Goal: Task Accomplishment & Management: Use online tool/utility

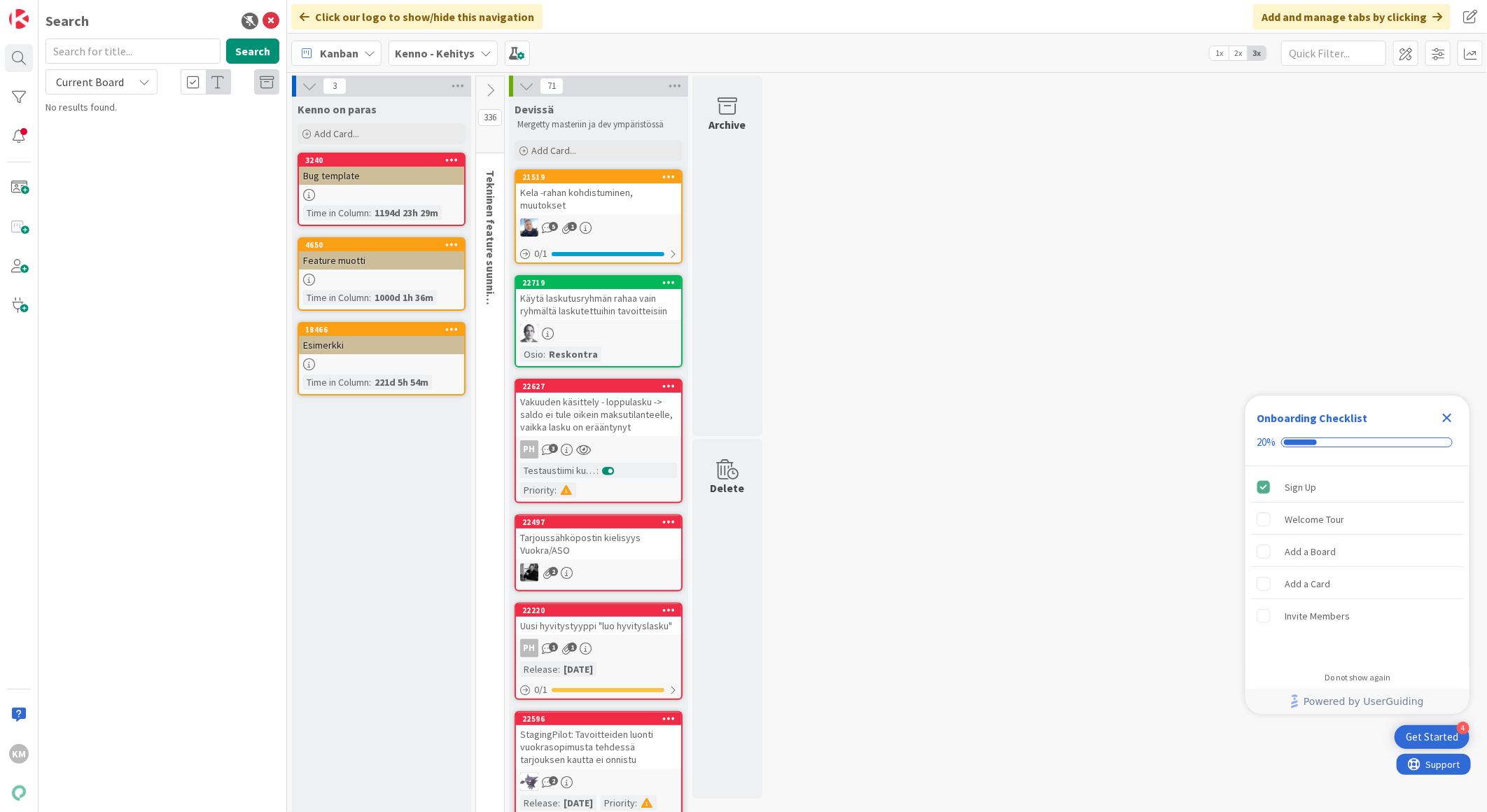
click at [484, 53] on icon at bounding box center [485, 53] width 11 height 11
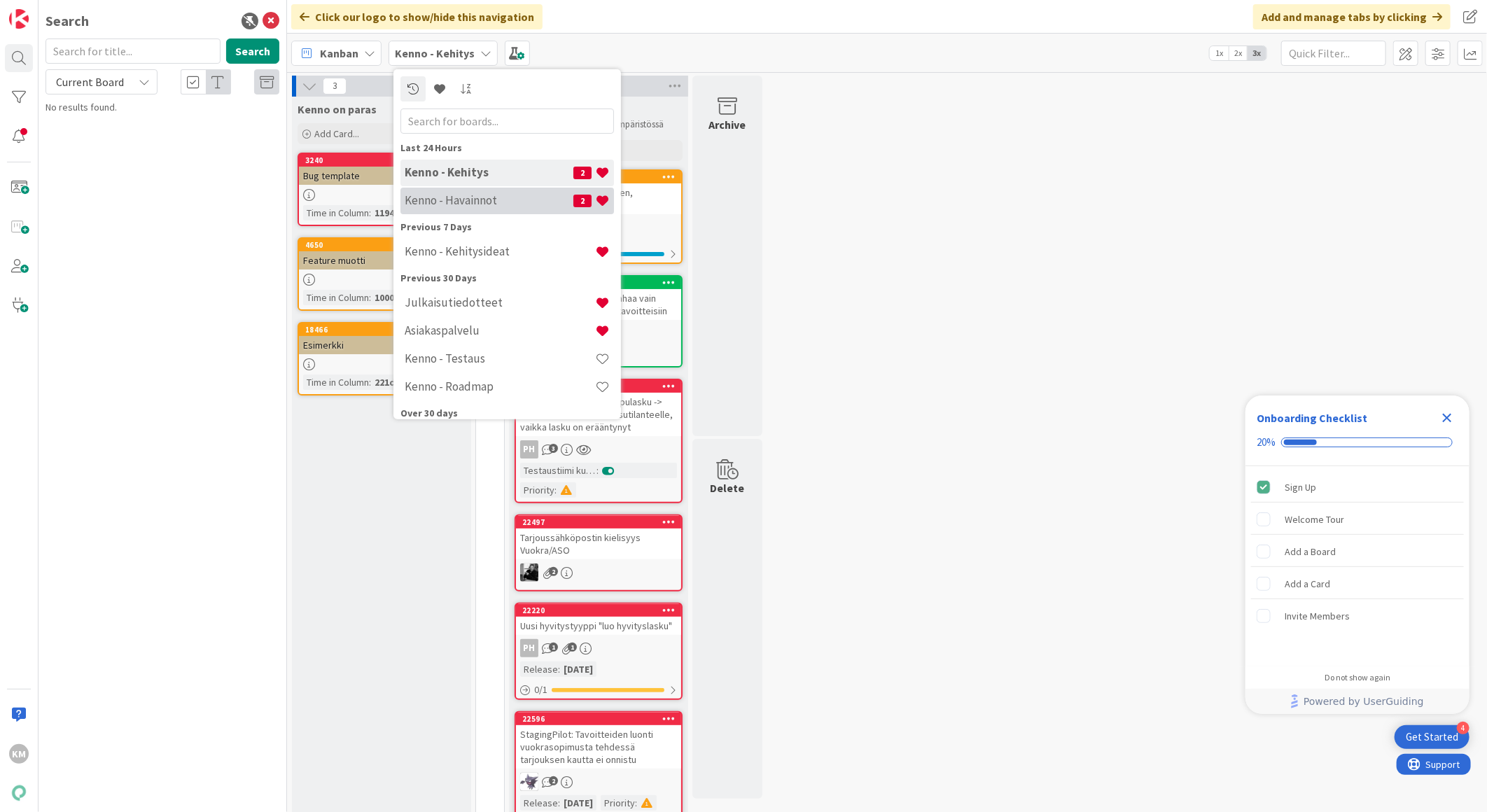
click at [470, 200] on h4 "Kenno - Havainnot" at bounding box center [488, 200] width 168 height 14
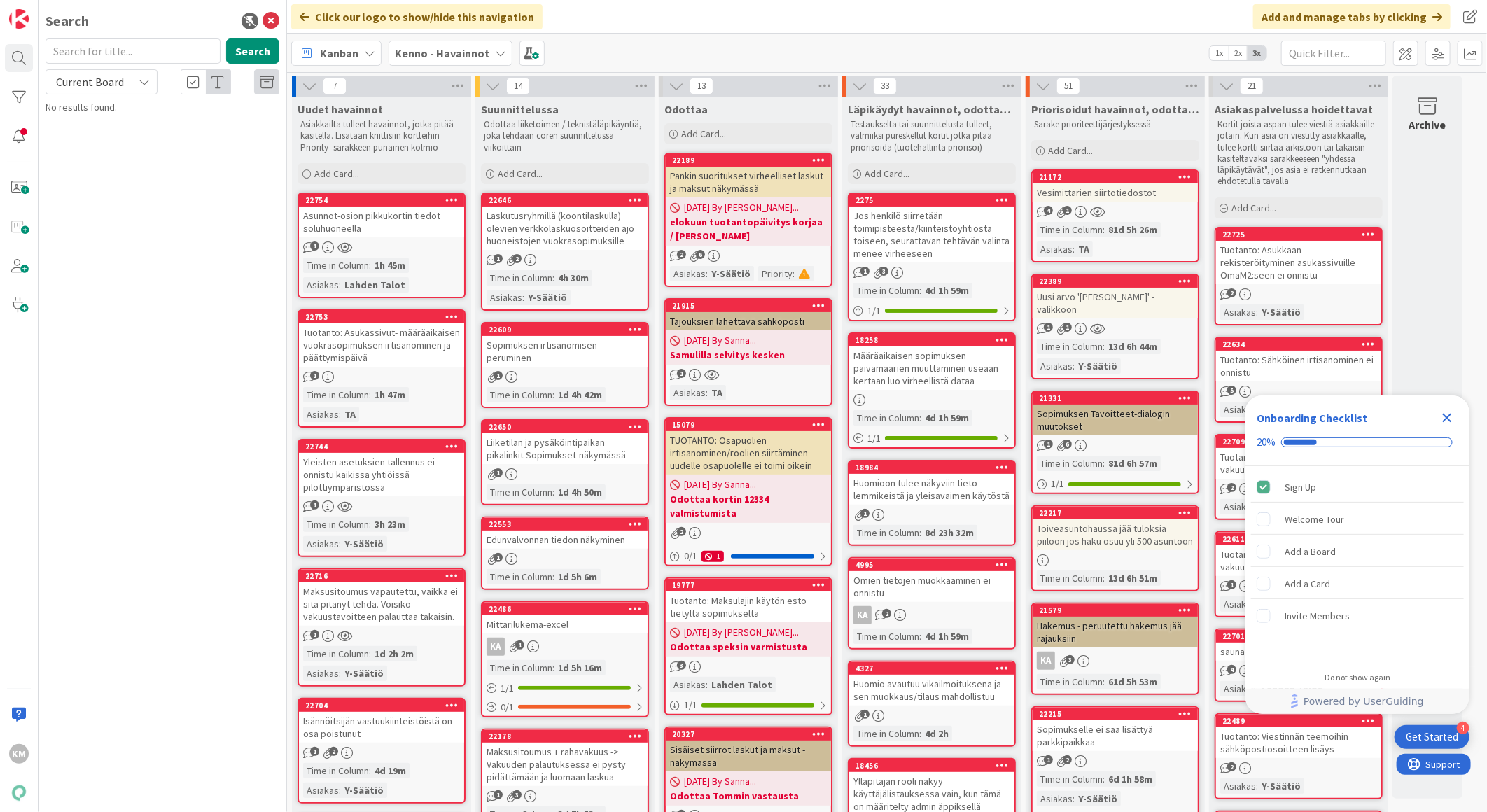
click at [1454, 417] on icon "Close Checklist" at bounding box center [1447, 418] width 17 height 17
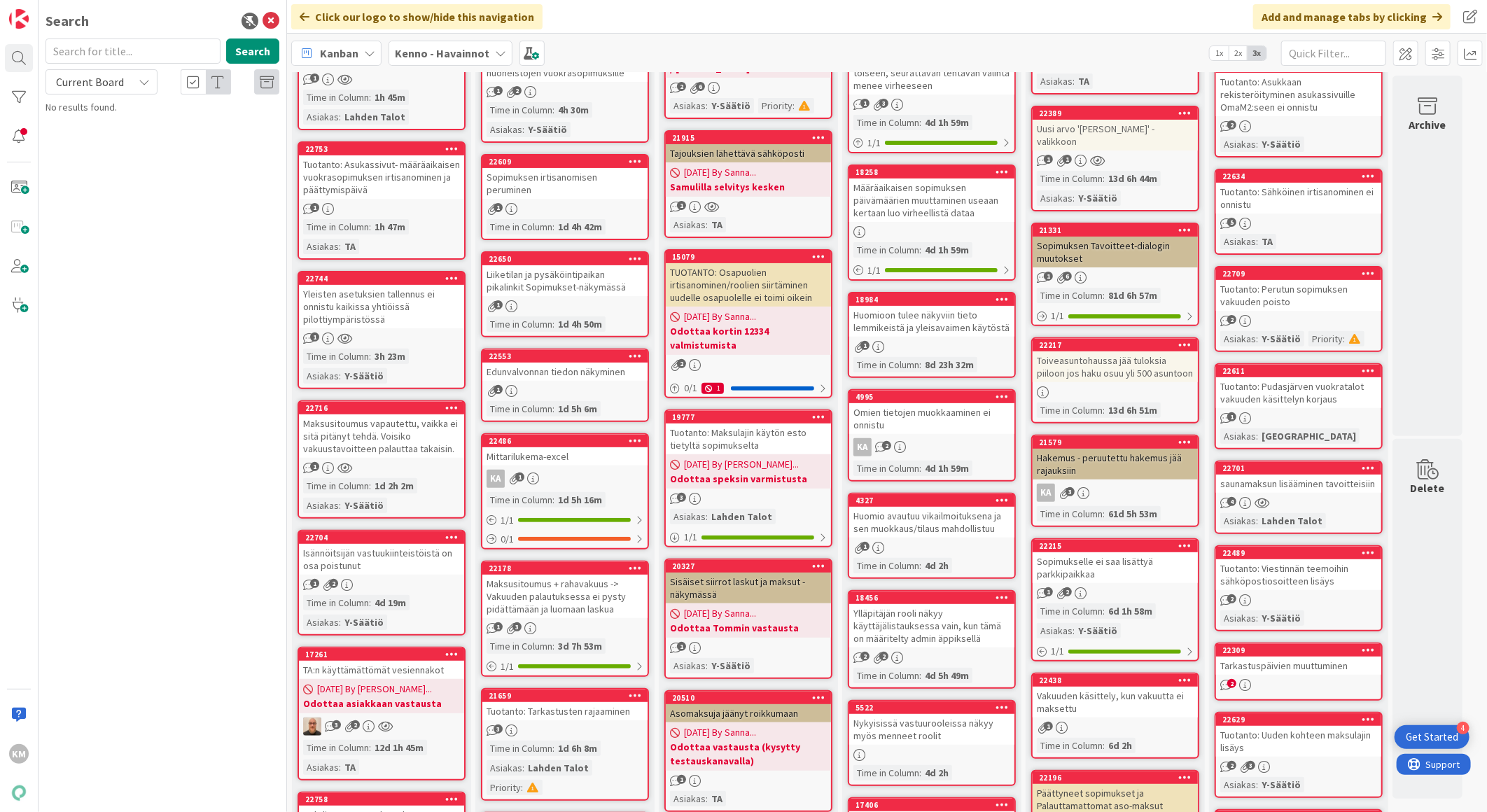
scroll to position [155, 0]
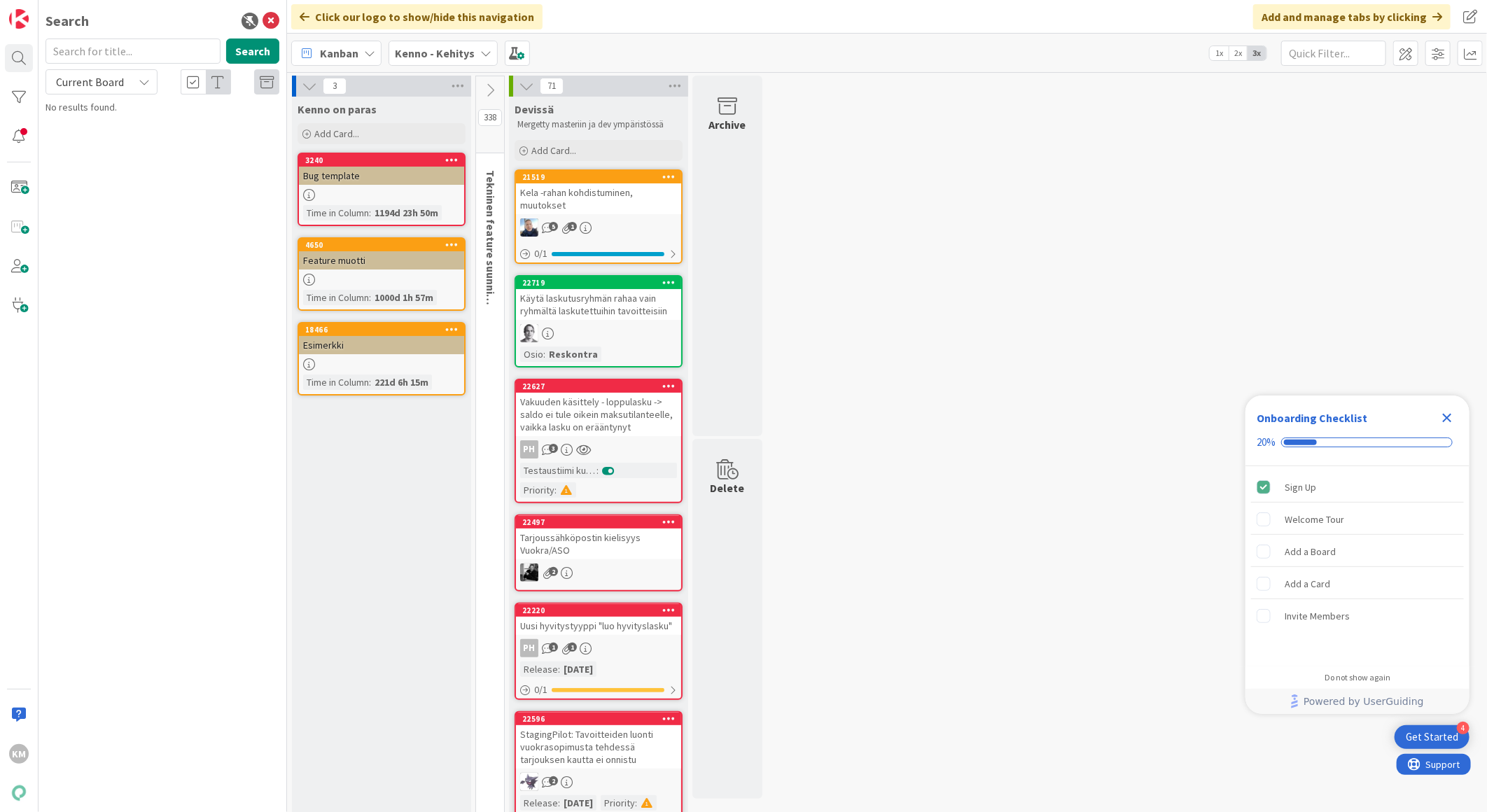
click at [453, 53] on b "Kenno - Kehitys" at bounding box center [434, 53] width 80 height 14
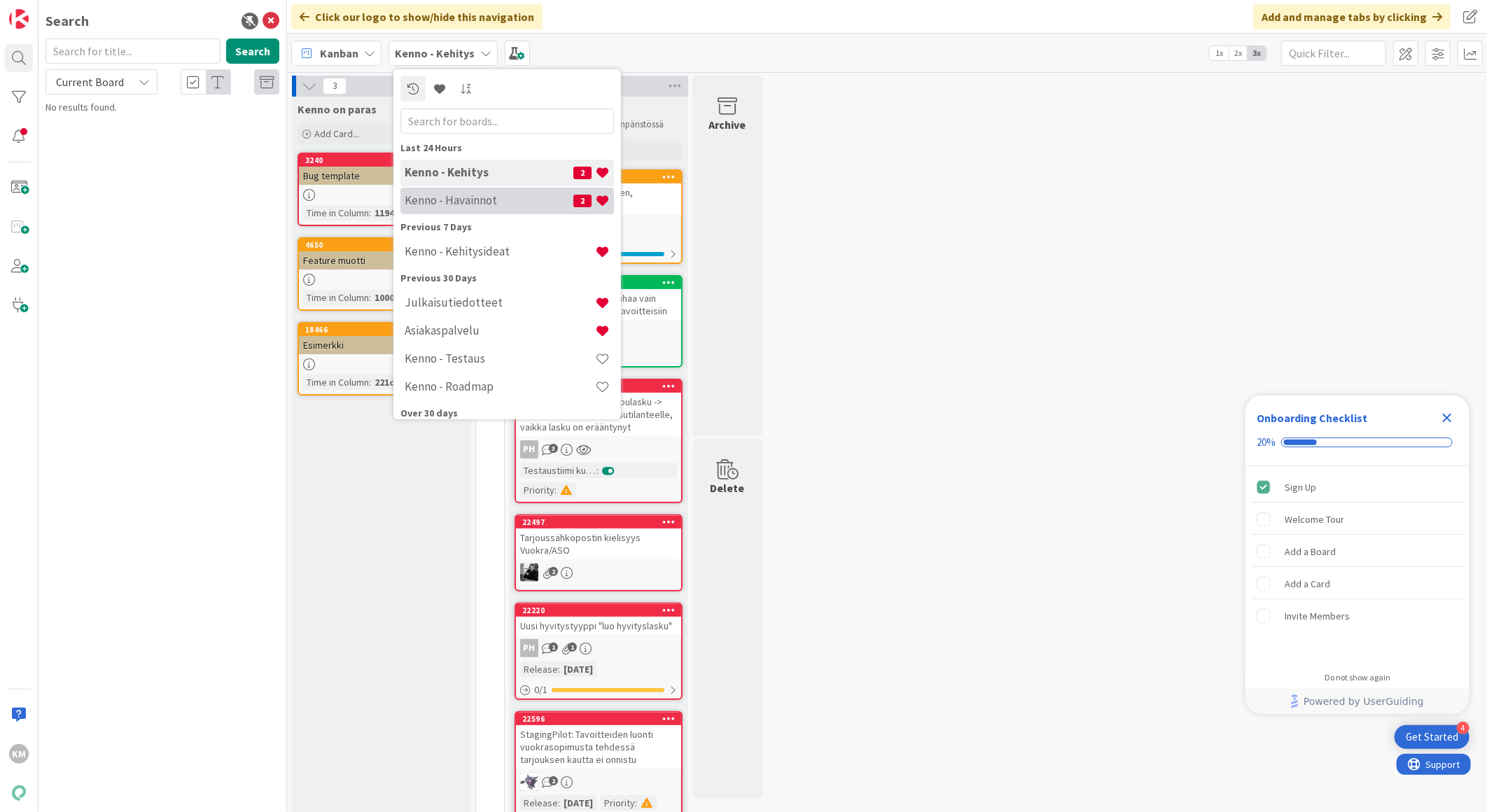
click at [469, 192] on div "Kenno - Havainnot 2" at bounding box center [507, 200] width 213 height 27
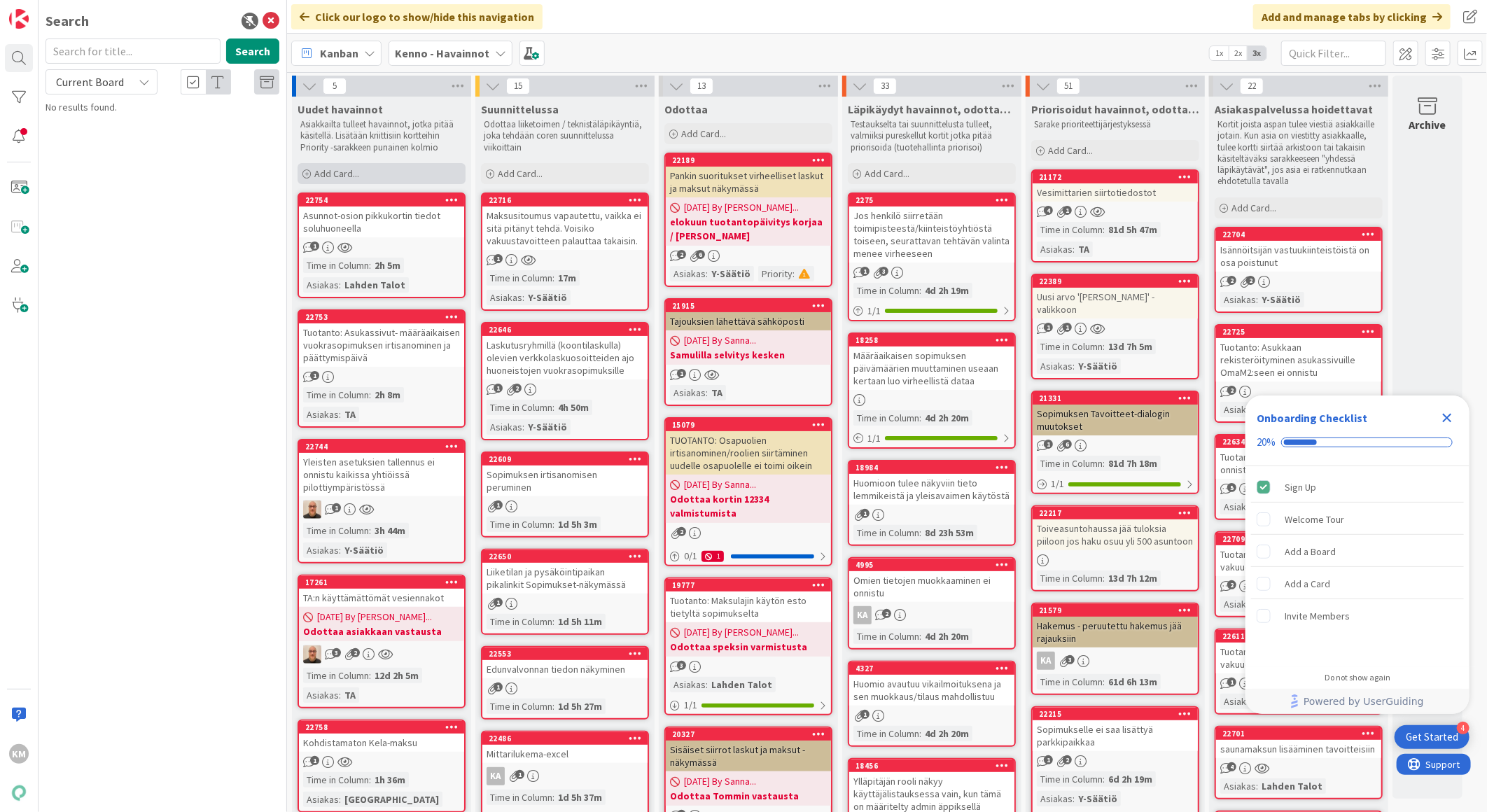
click at [379, 172] on div "Add Card..." at bounding box center [382, 174] width 168 height 21
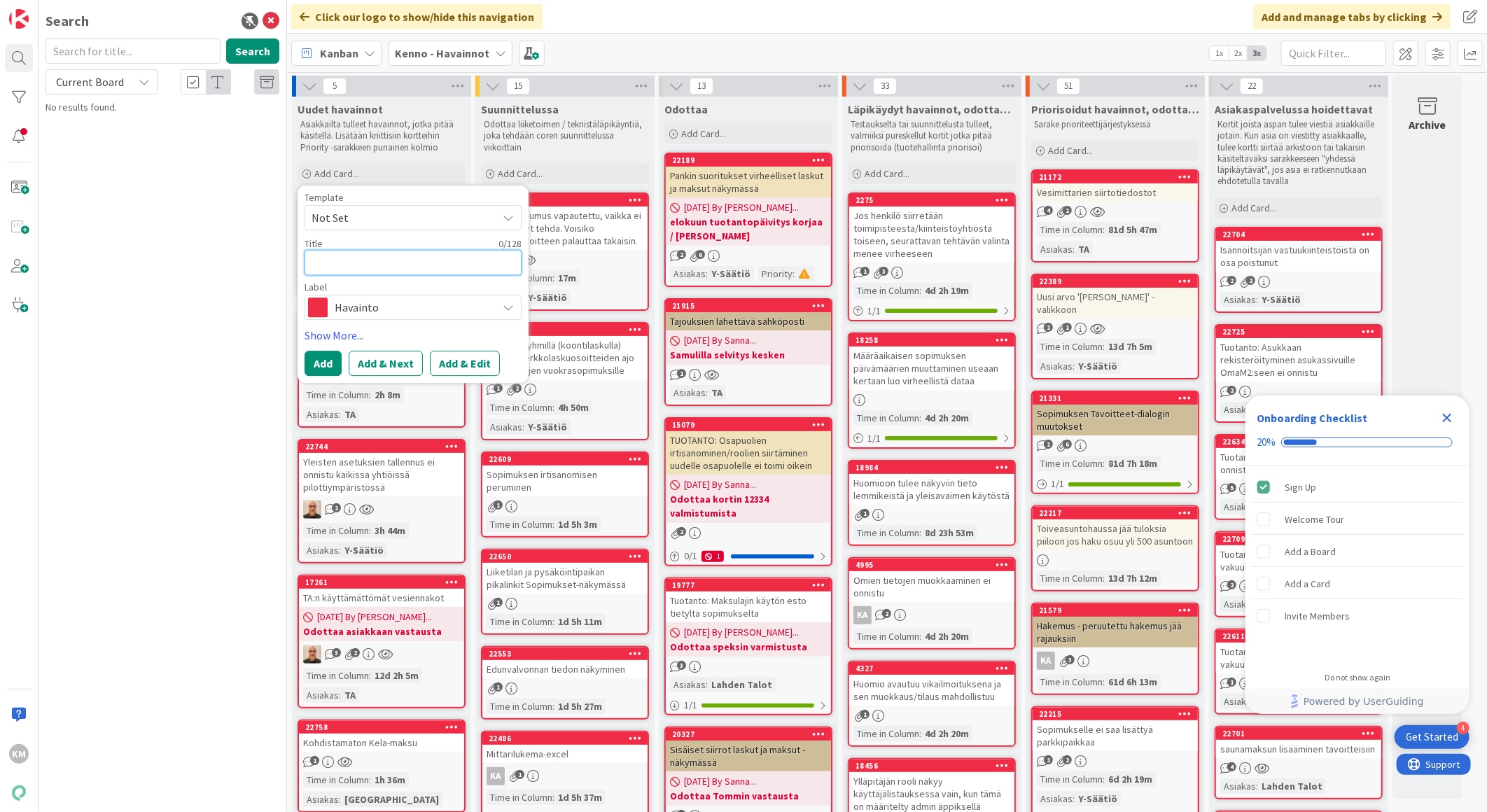
paste textarea "Sopimuksen aikaistuminen, tavoitteiden luonti onnistuu monta kertaa samalle kuu…"
type textarea "x"
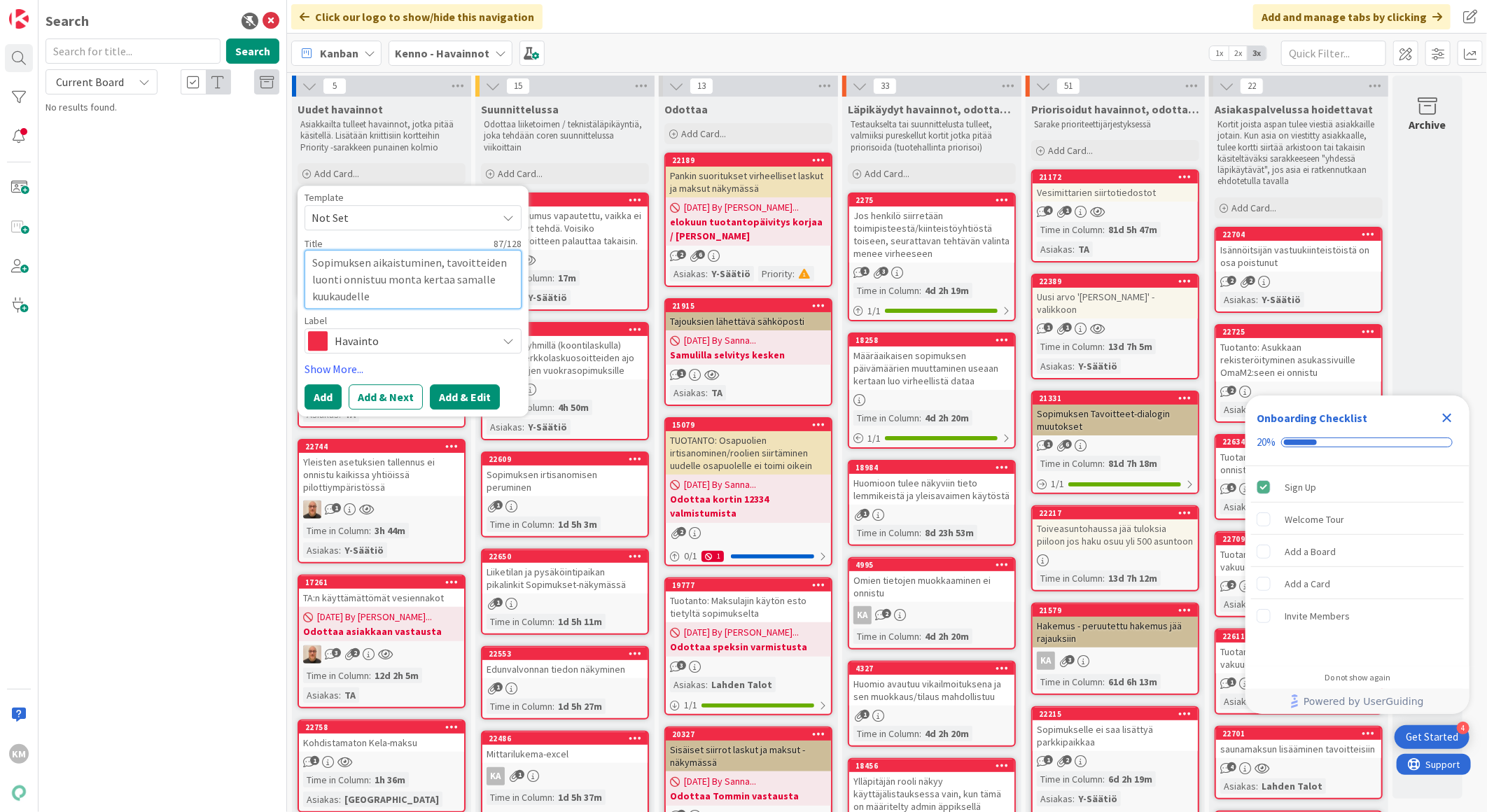
type textarea "Sopimuksen aikaistuminen, tavoitteiden luonti onnistuu monta kertaa samalle kuu…"
click at [453, 391] on button "Add & Edit" at bounding box center [465, 397] width 70 height 25
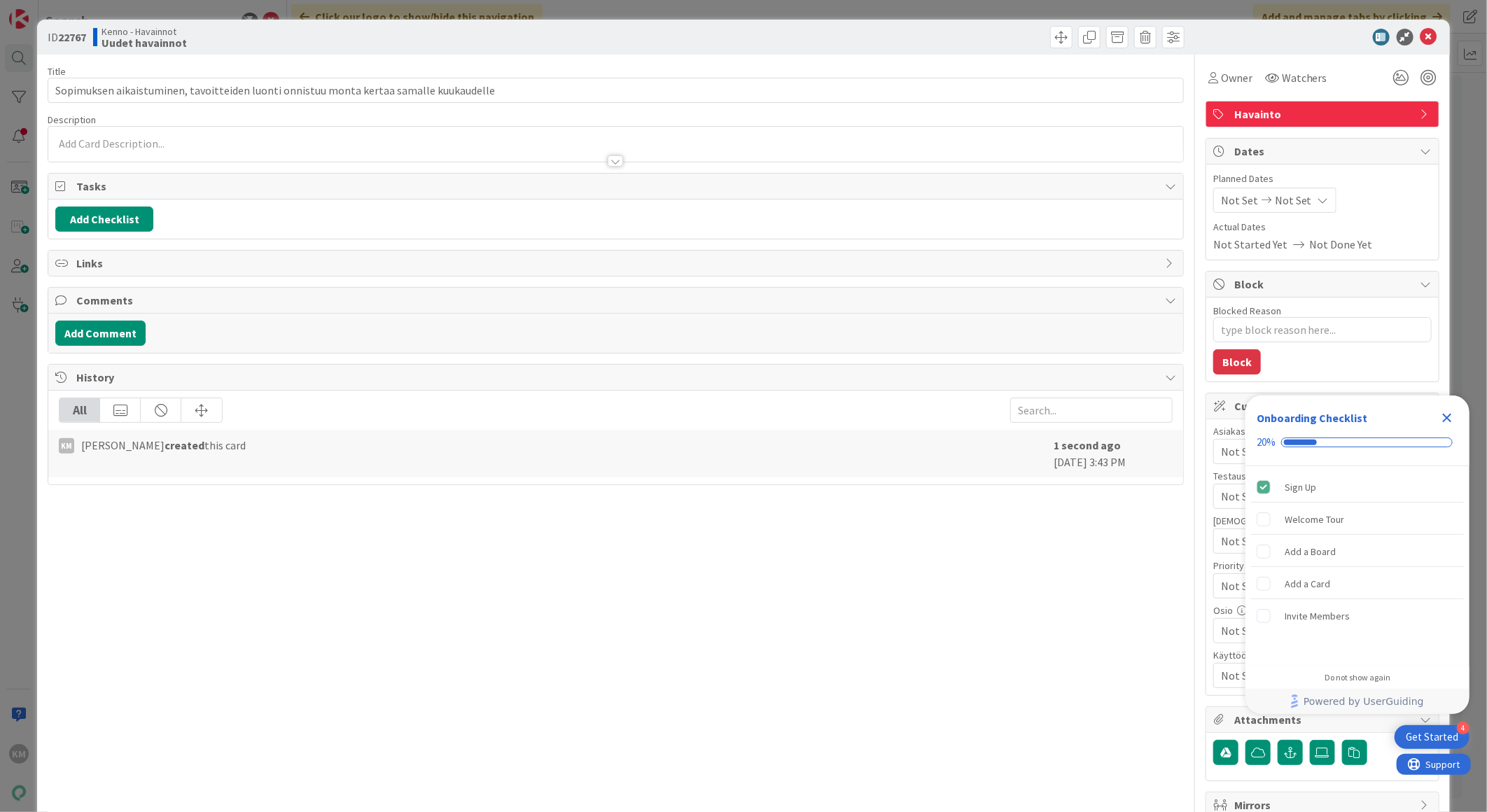
click at [143, 130] on div at bounding box center [616, 144] width 1135 height 35
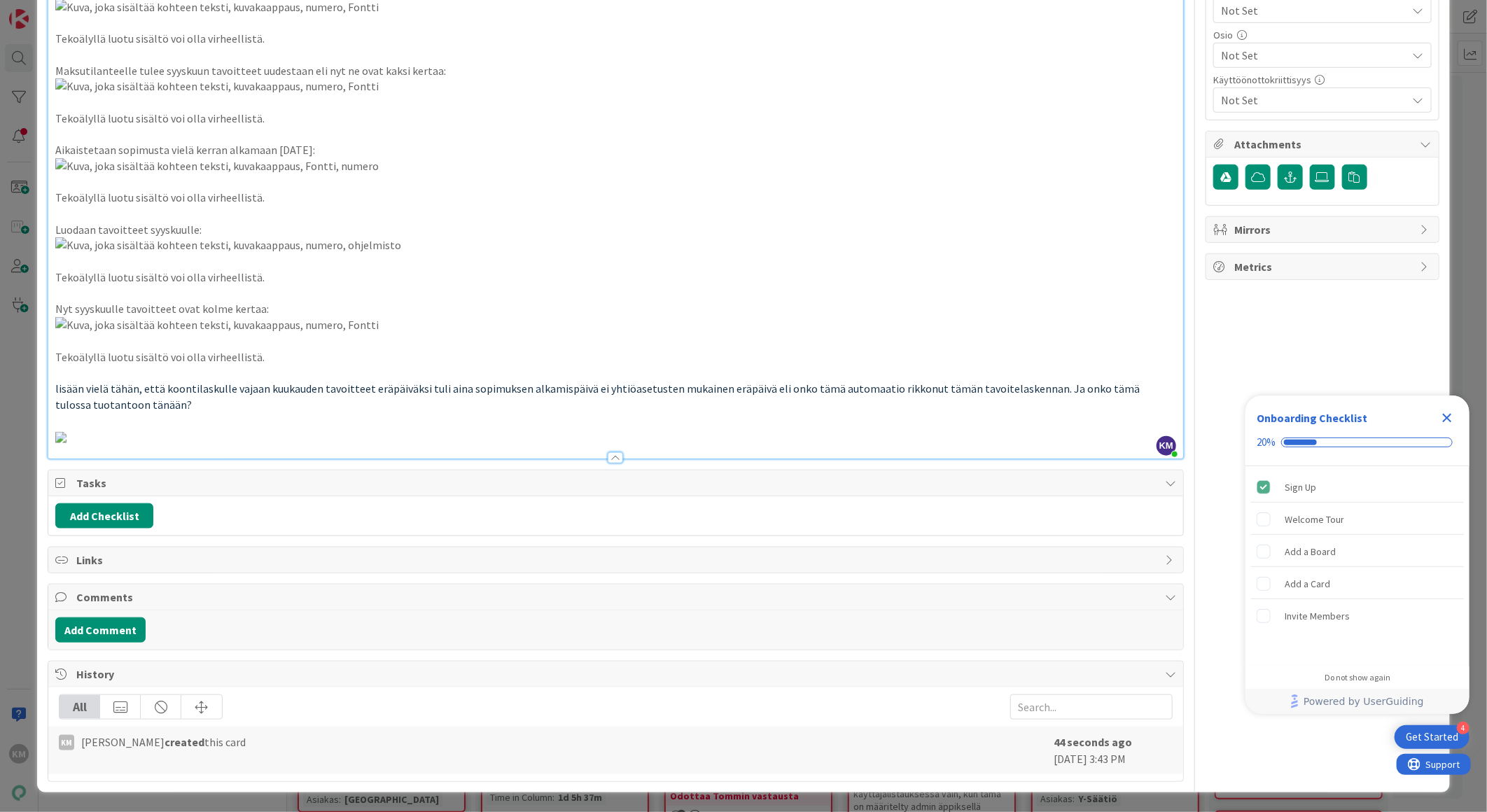
scroll to position [4334, 0]
click at [107, 641] on button "Add Comment" at bounding box center [101, 630] width 91 height 25
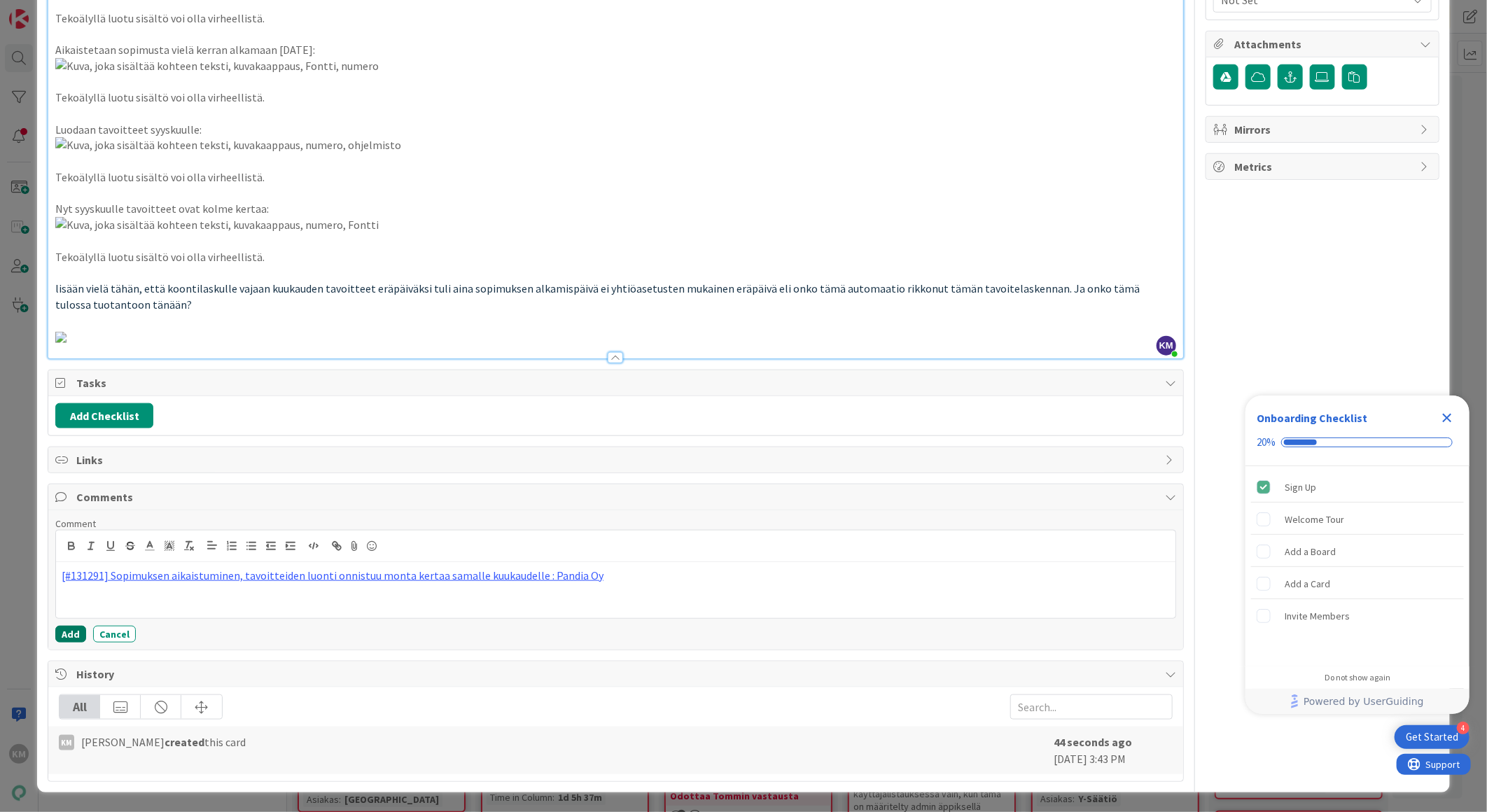
click at [73, 643] on button "Add" at bounding box center [71, 635] width 30 height 17
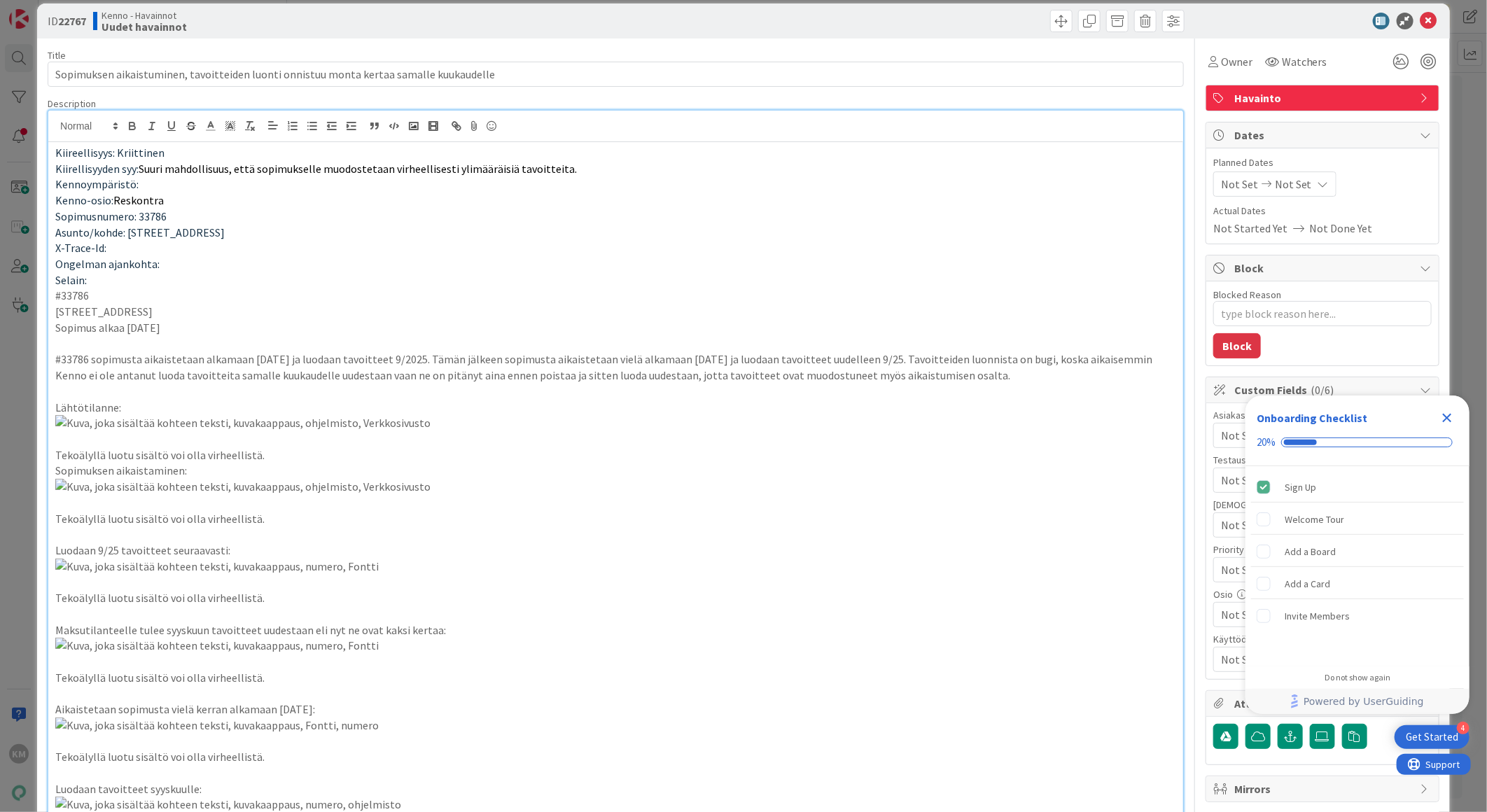
scroll to position [0, 0]
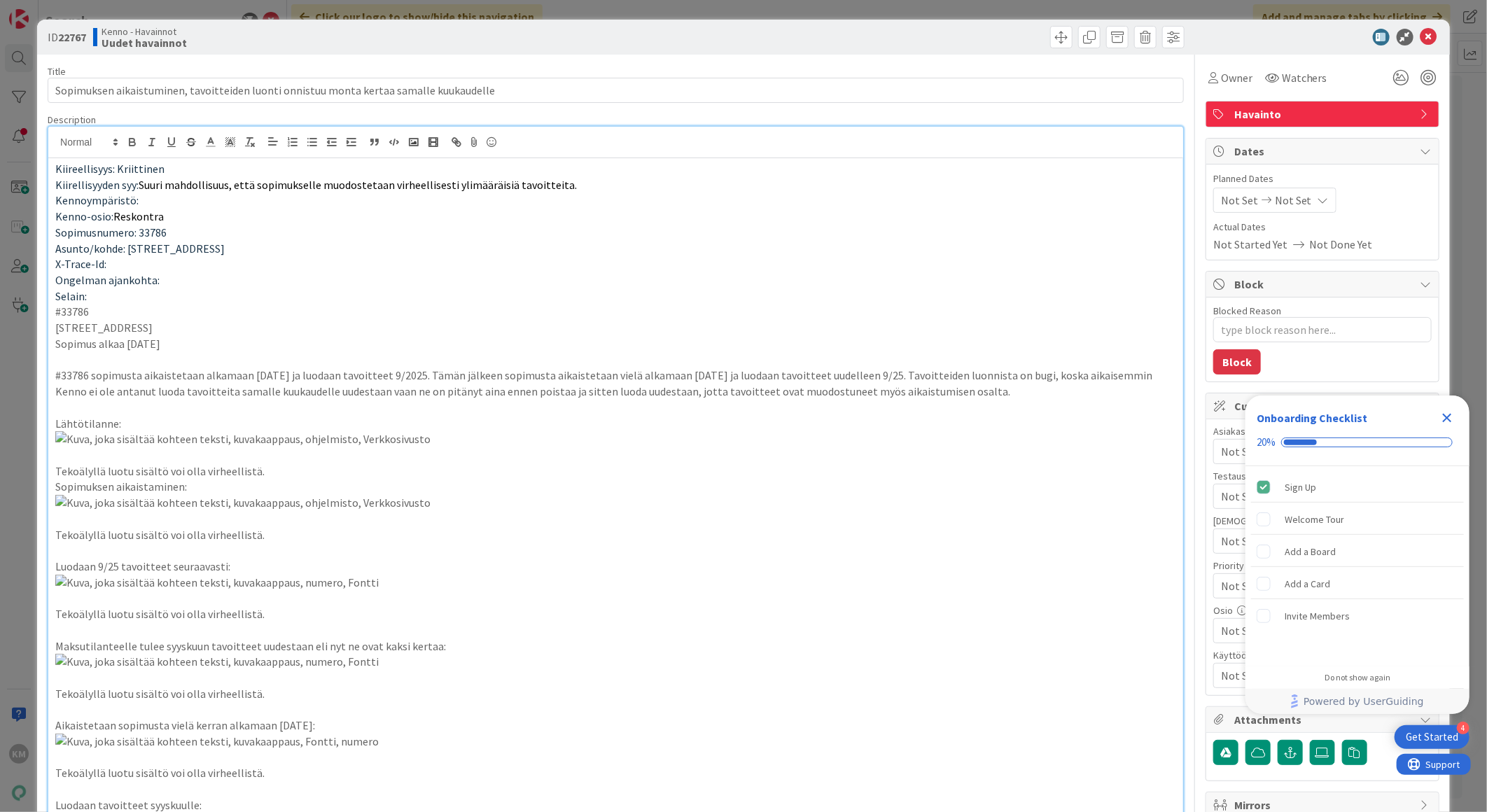
click at [1446, 411] on icon "Close Checklist" at bounding box center [1447, 418] width 17 height 17
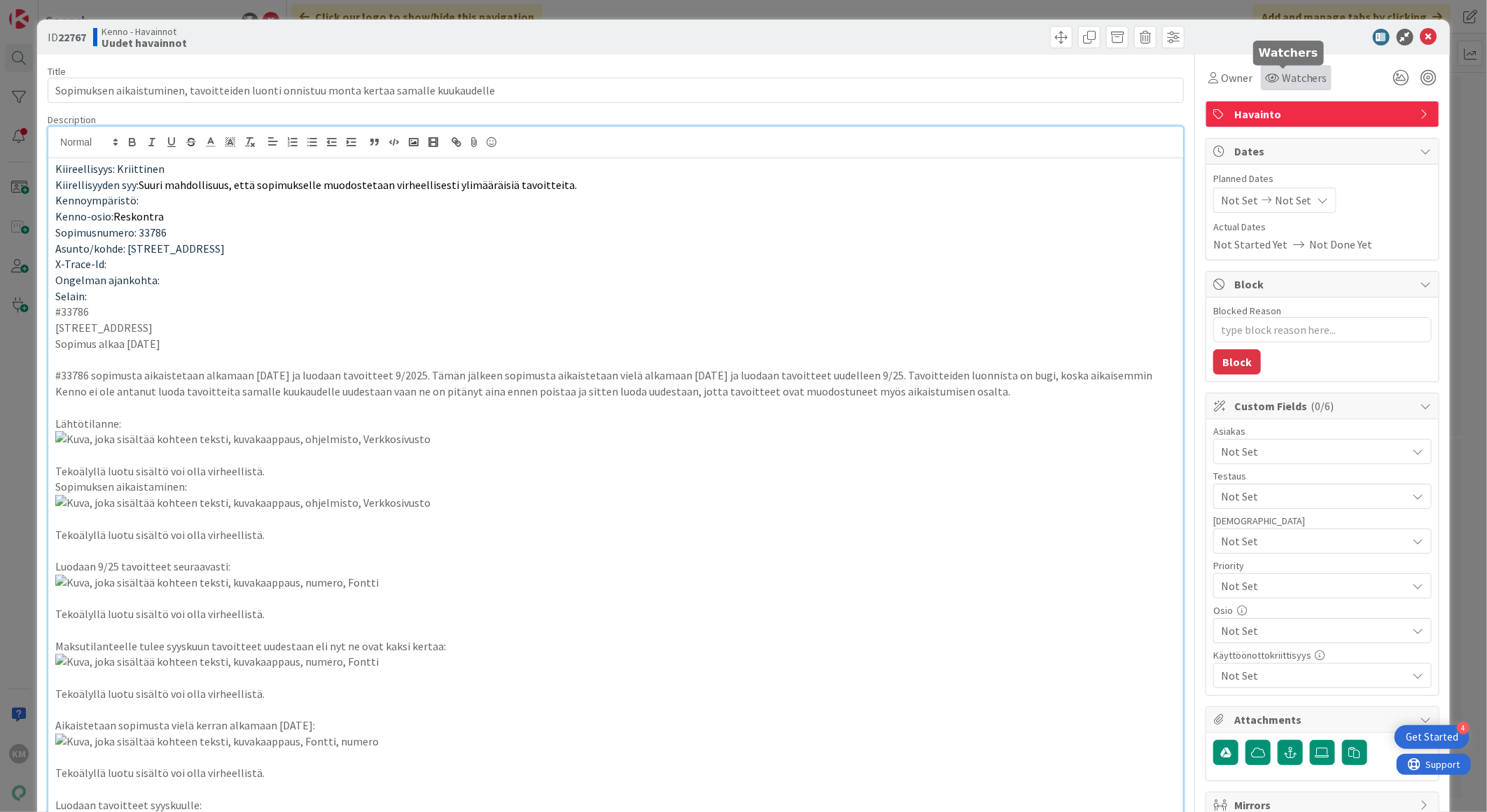
click at [1297, 81] on span "Watchers" at bounding box center [1305, 78] width 46 height 17
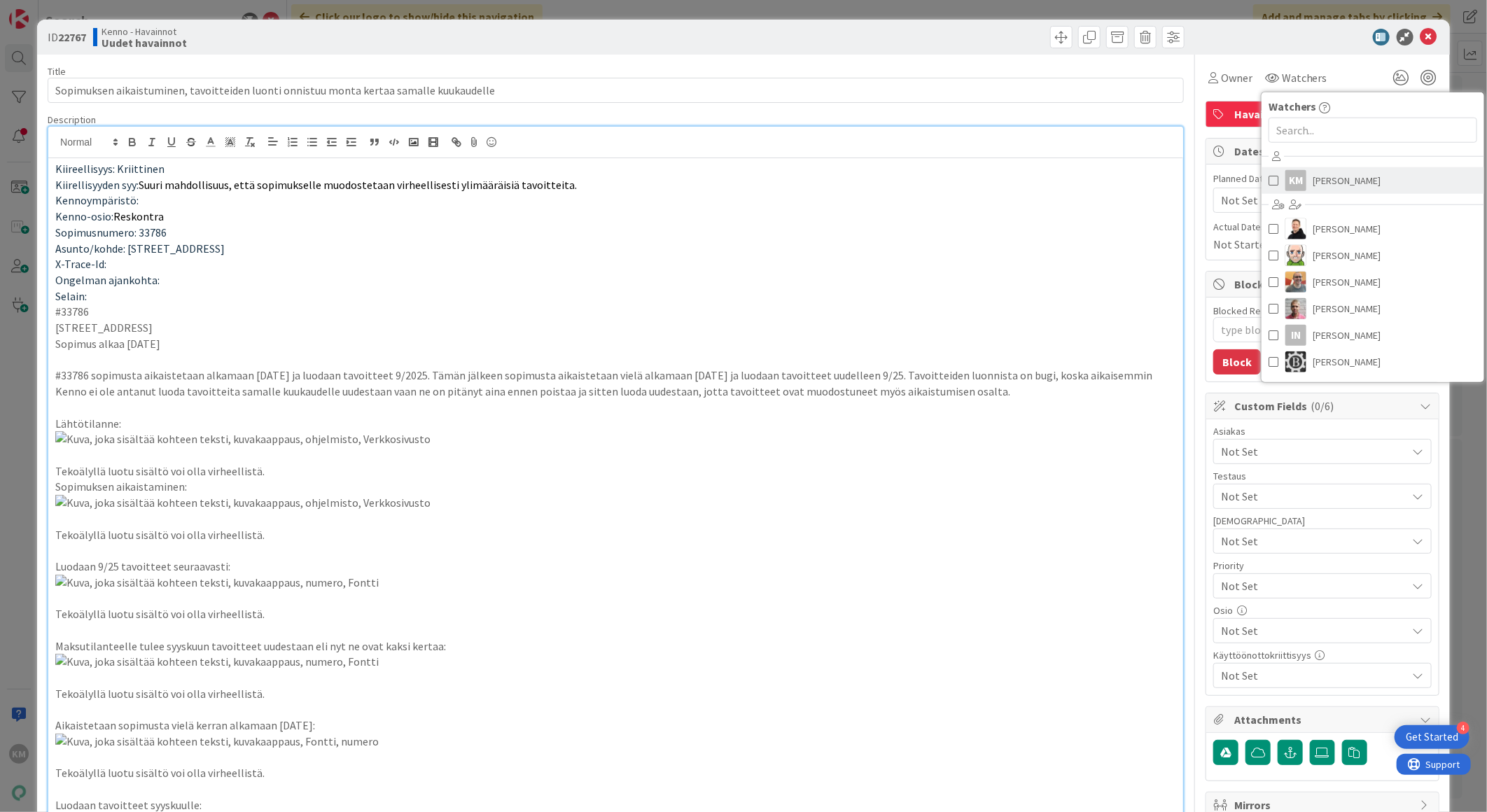
click at [1338, 181] on span "Kaisa Moilanen" at bounding box center [1347, 181] width 68 height 21
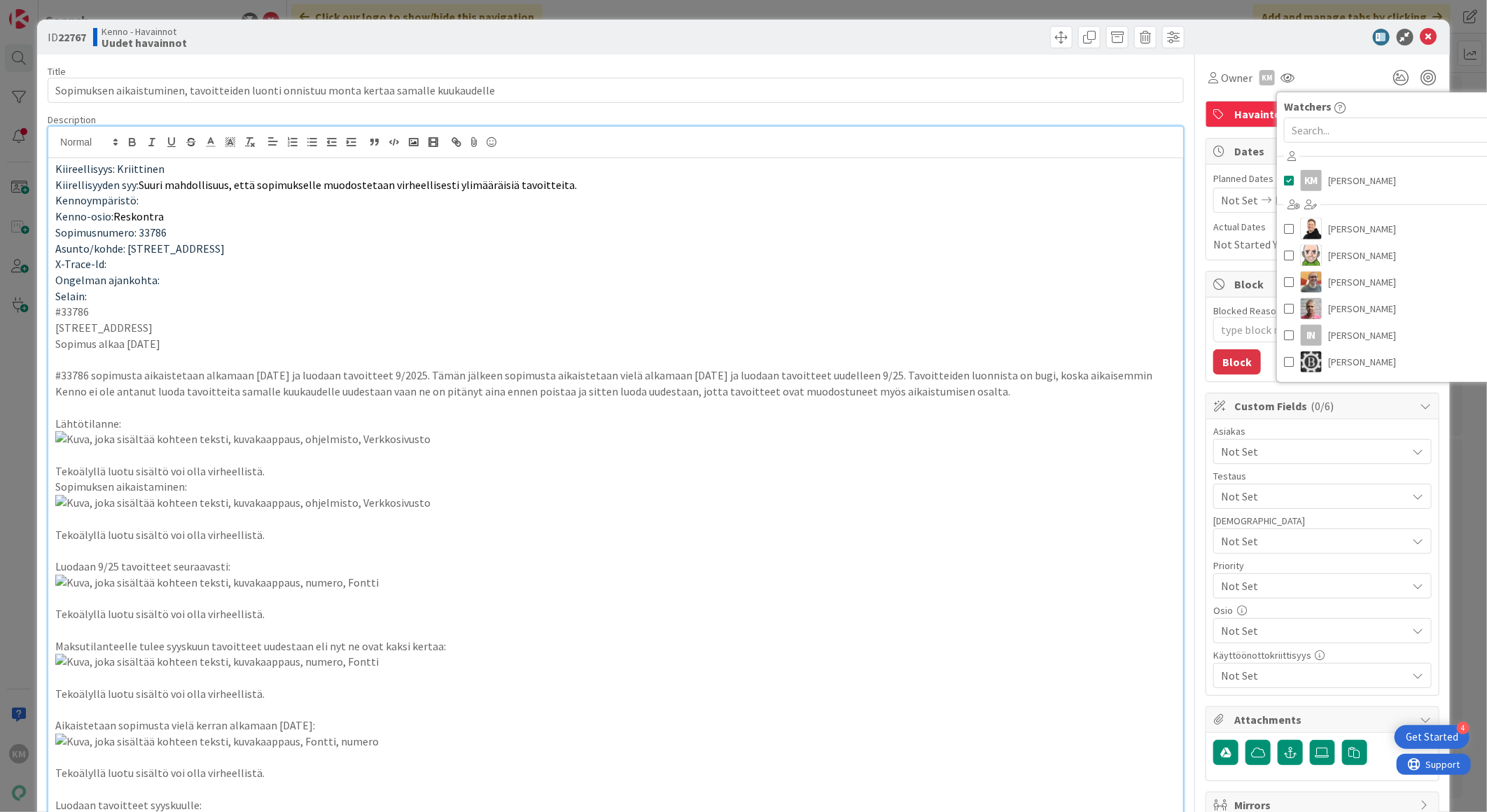
click at [1305, 53] on div "ID 22767 Kenno - Havainnot Uudet havainnot" at bounding box center [744, 37] width 1412 height 35
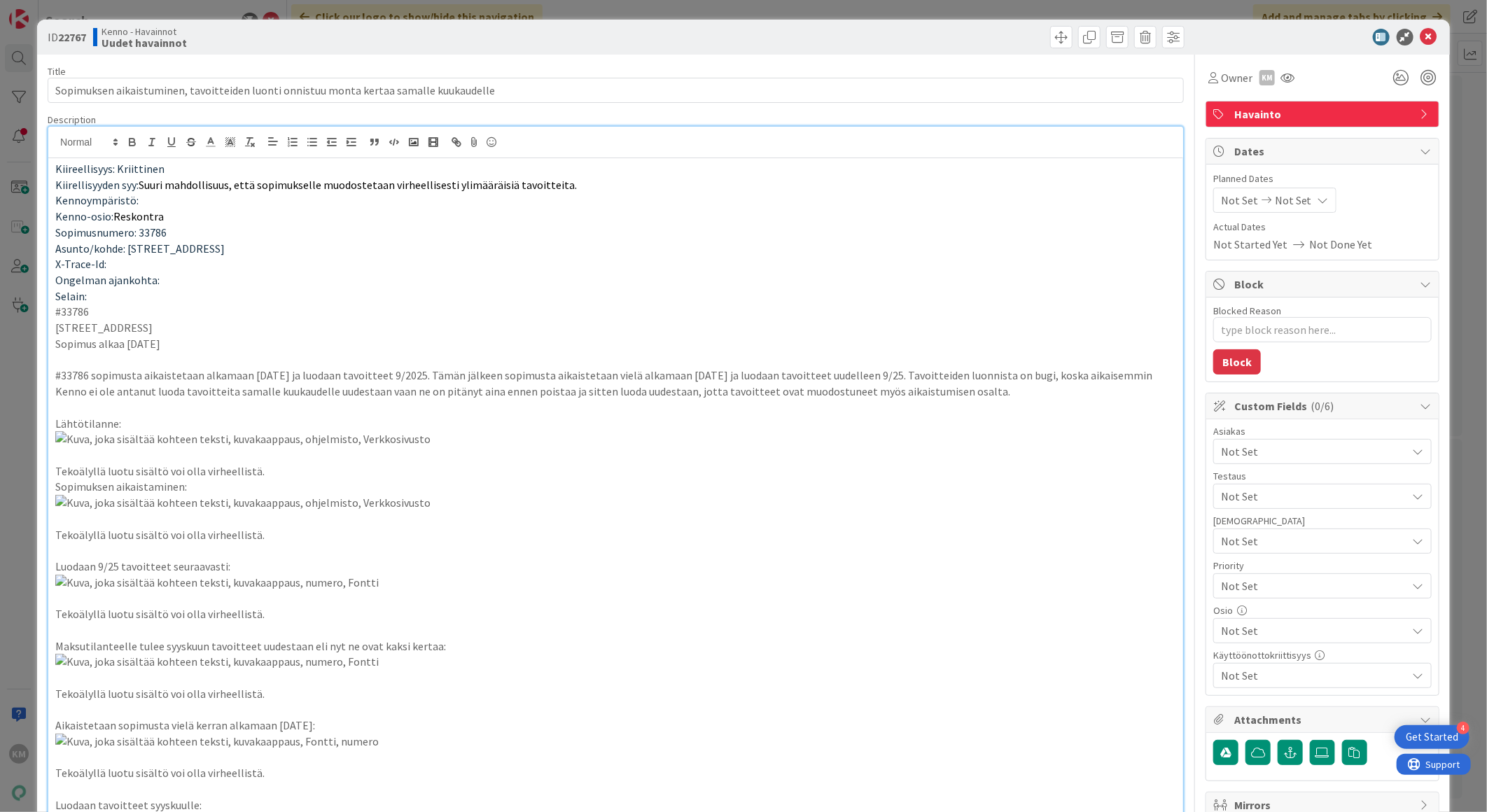
click at [1261, 456] on span "Not Set" at bounding box center [1314, 452] width 186 height 17
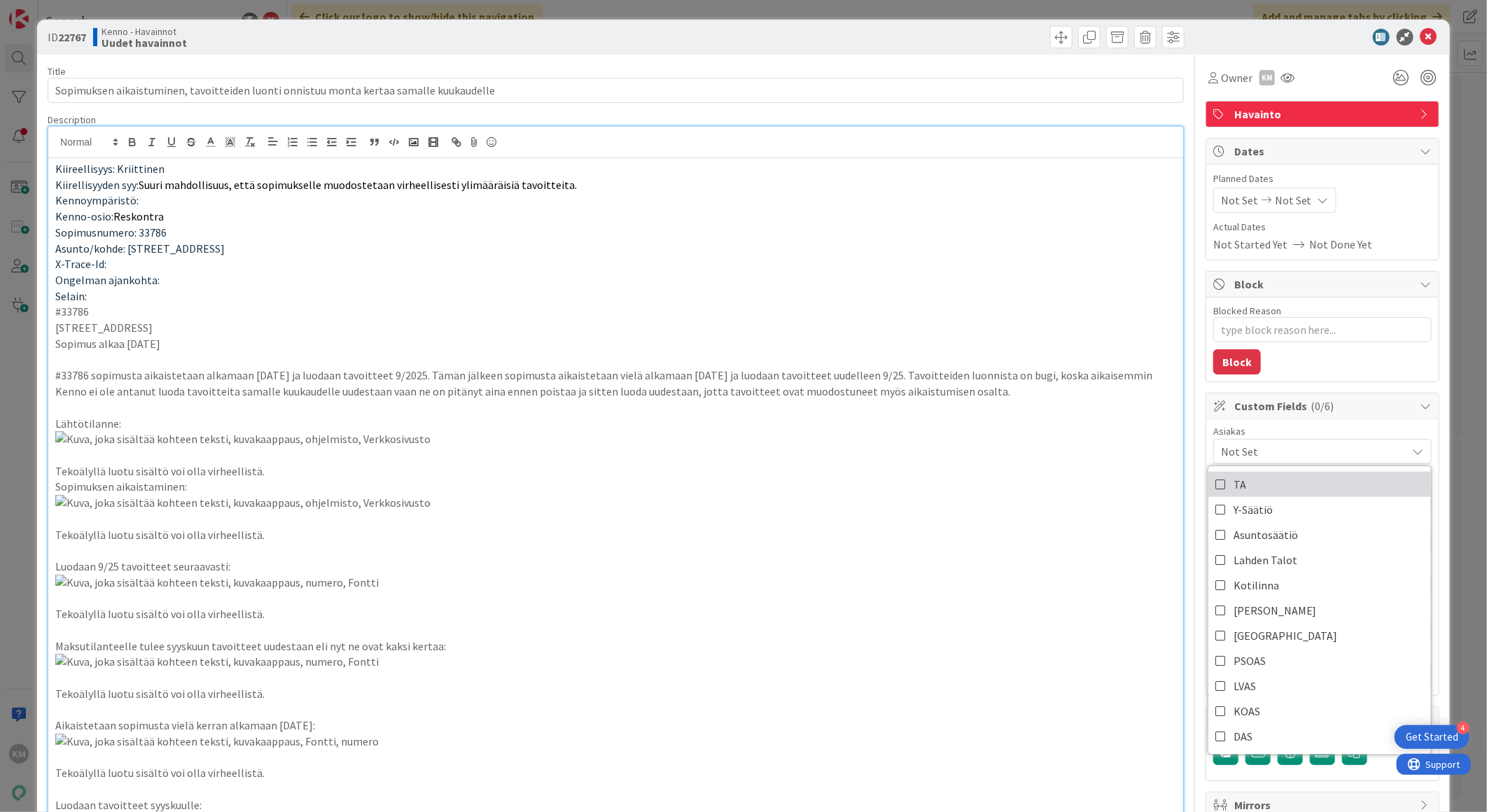
click at [1250, 486] on link "TA" at bounding box center [1319, 484] width 222 height 25
drag, startPoint x: 1060, startPoint y: 519, endPoint x: 1072, endPoint y: 531, distance: 17.0
click at [1060, 479] on p at bounding box center [616, 455] width 1121 height 47
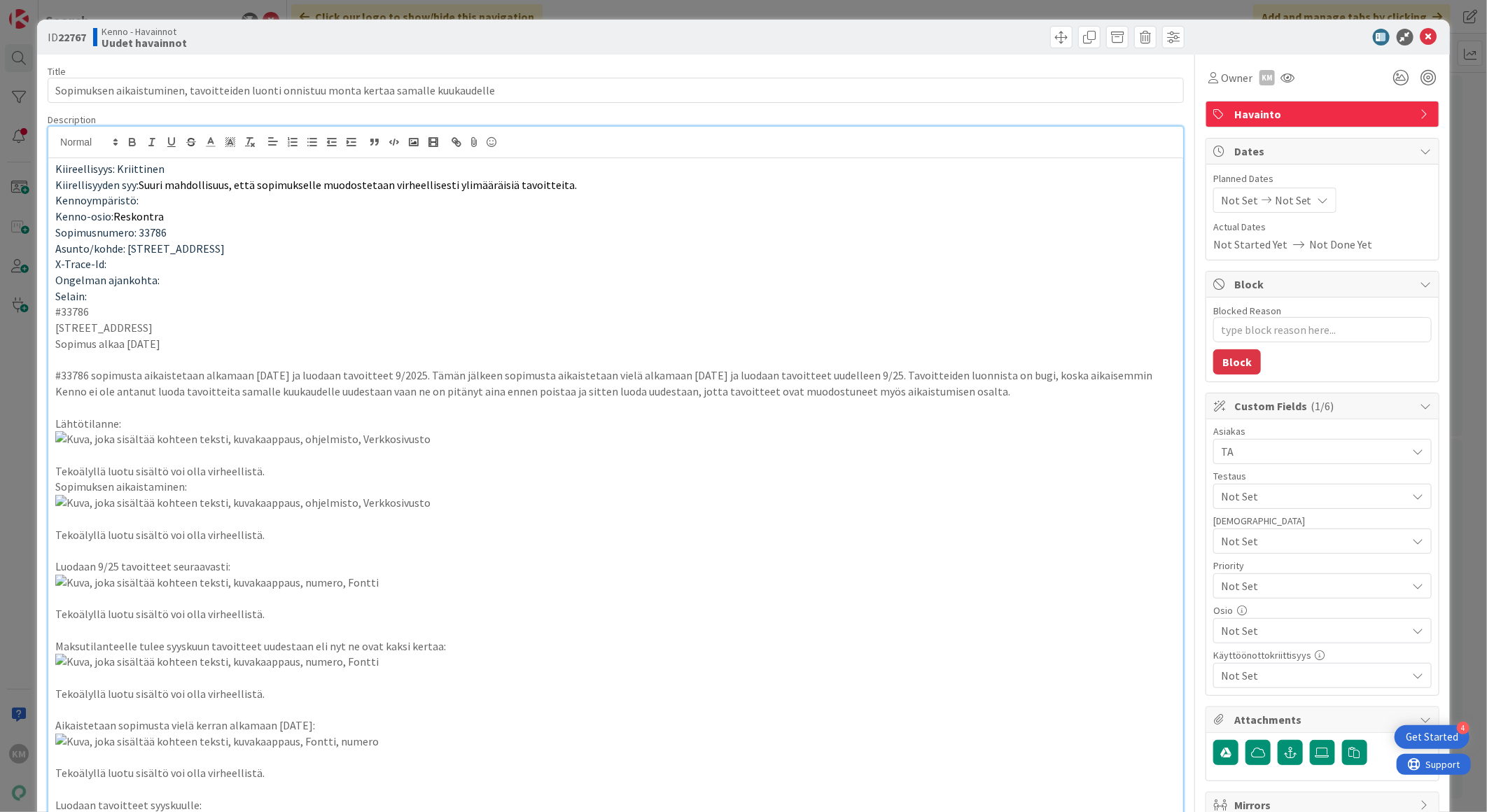
scroll to position [155, 0]
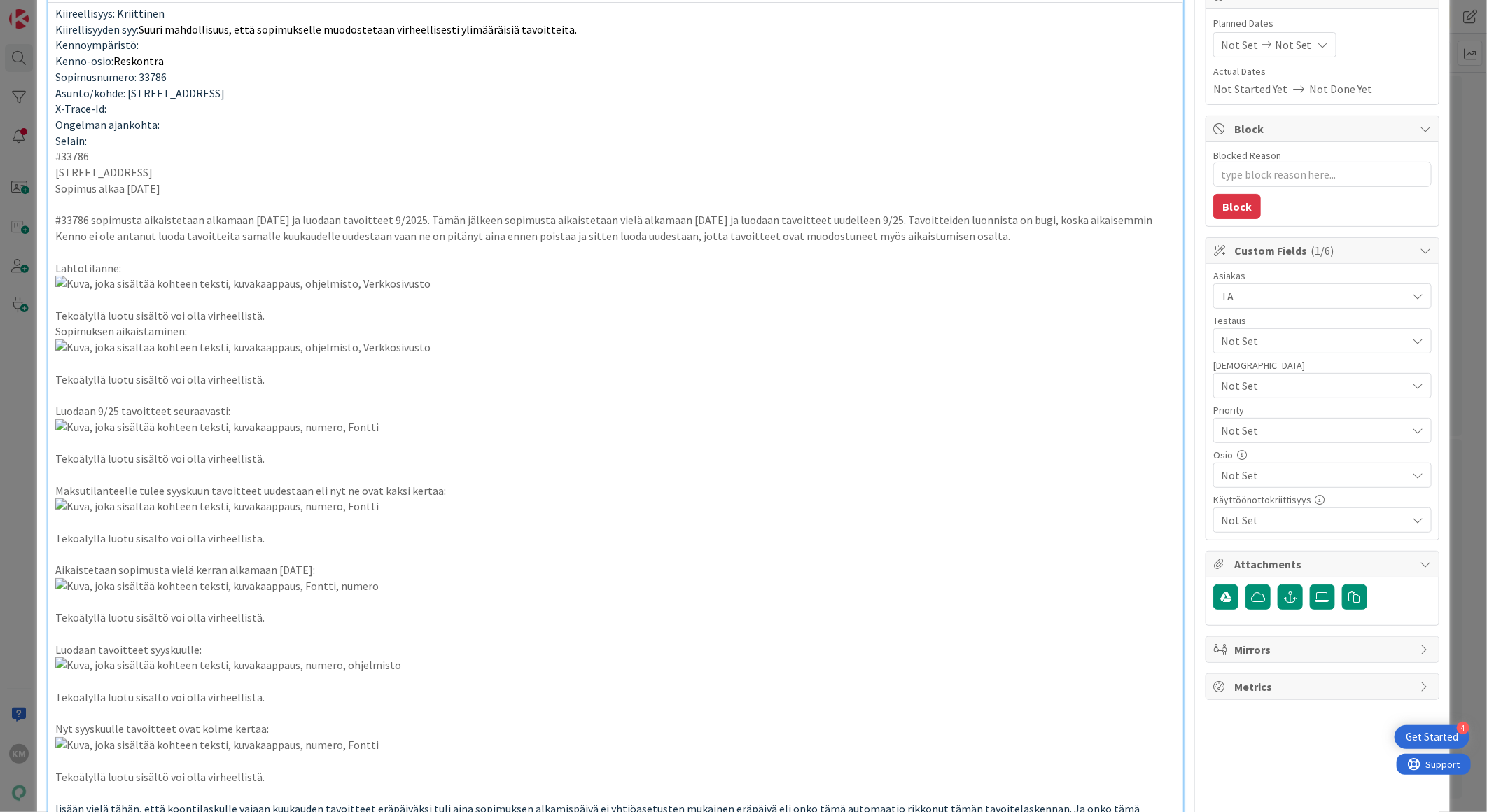
click at [1250, 430] on span "Not Set" at bounding box center [1310, 430] width 179 height 20
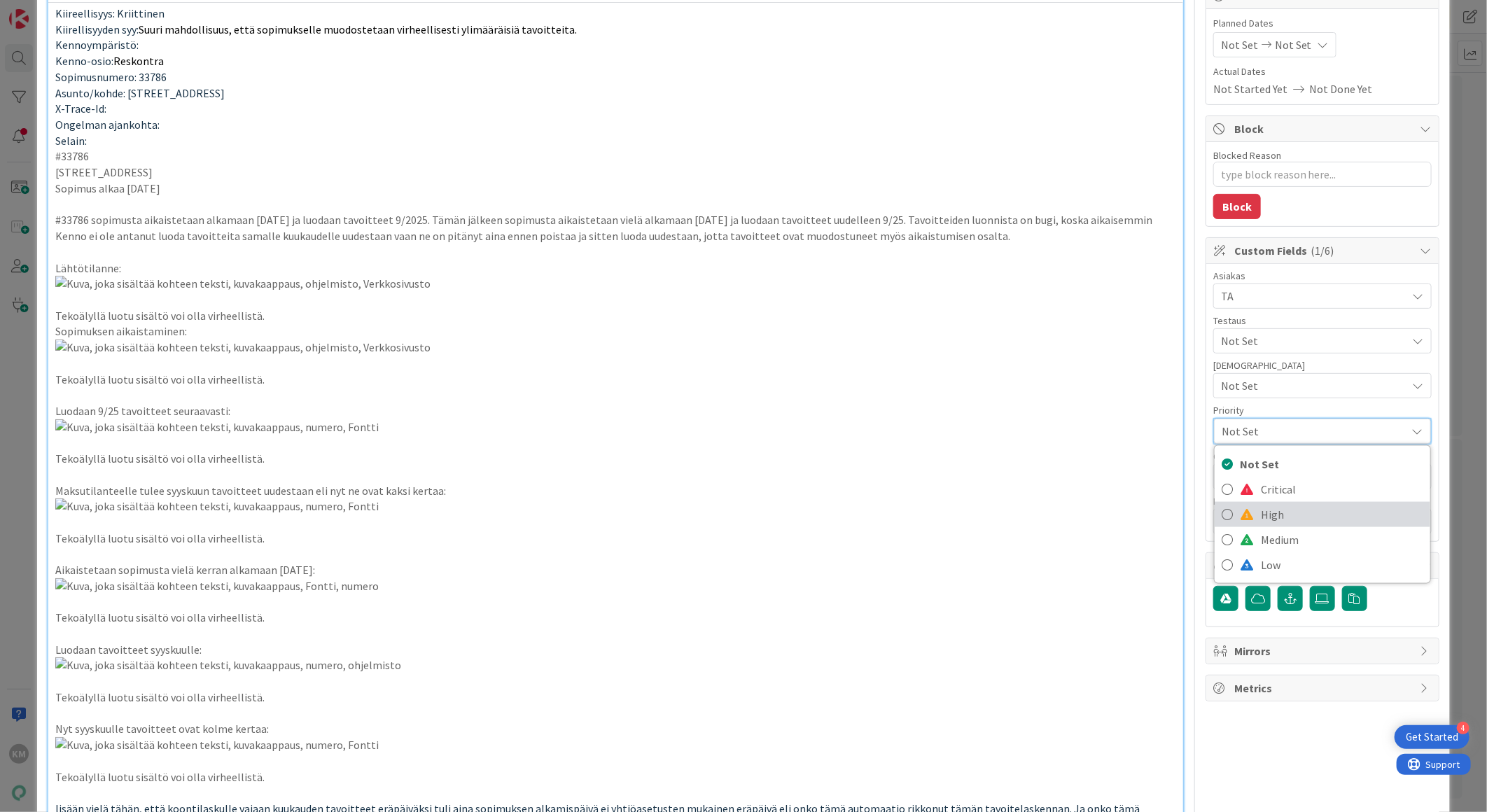
click at [1261, 507] on span "High" at bounding box center [1341, 515] width 162 height 21
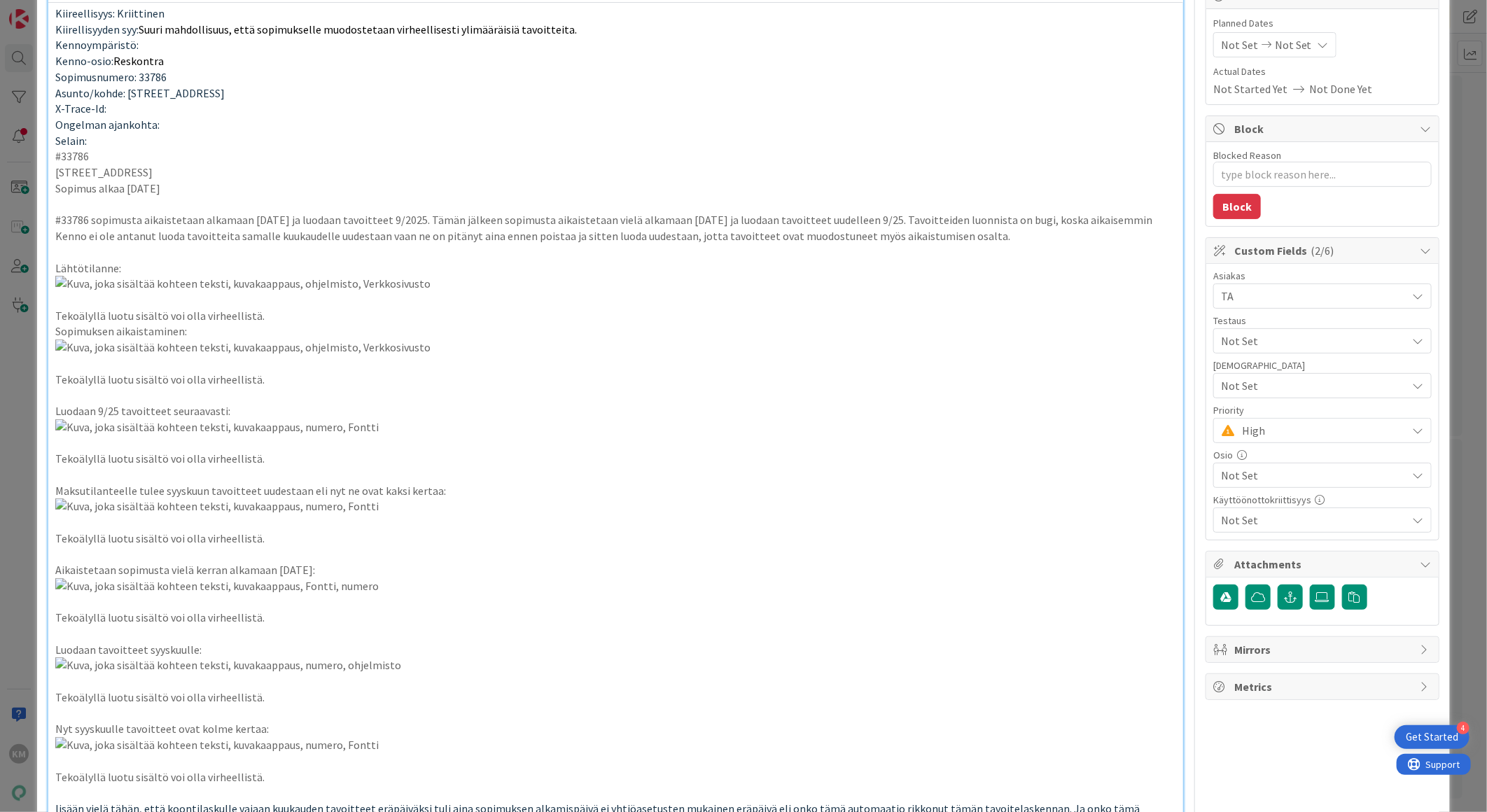
click at [1016, 324] on p at bounding box center [616, 299] width 1121 height 47
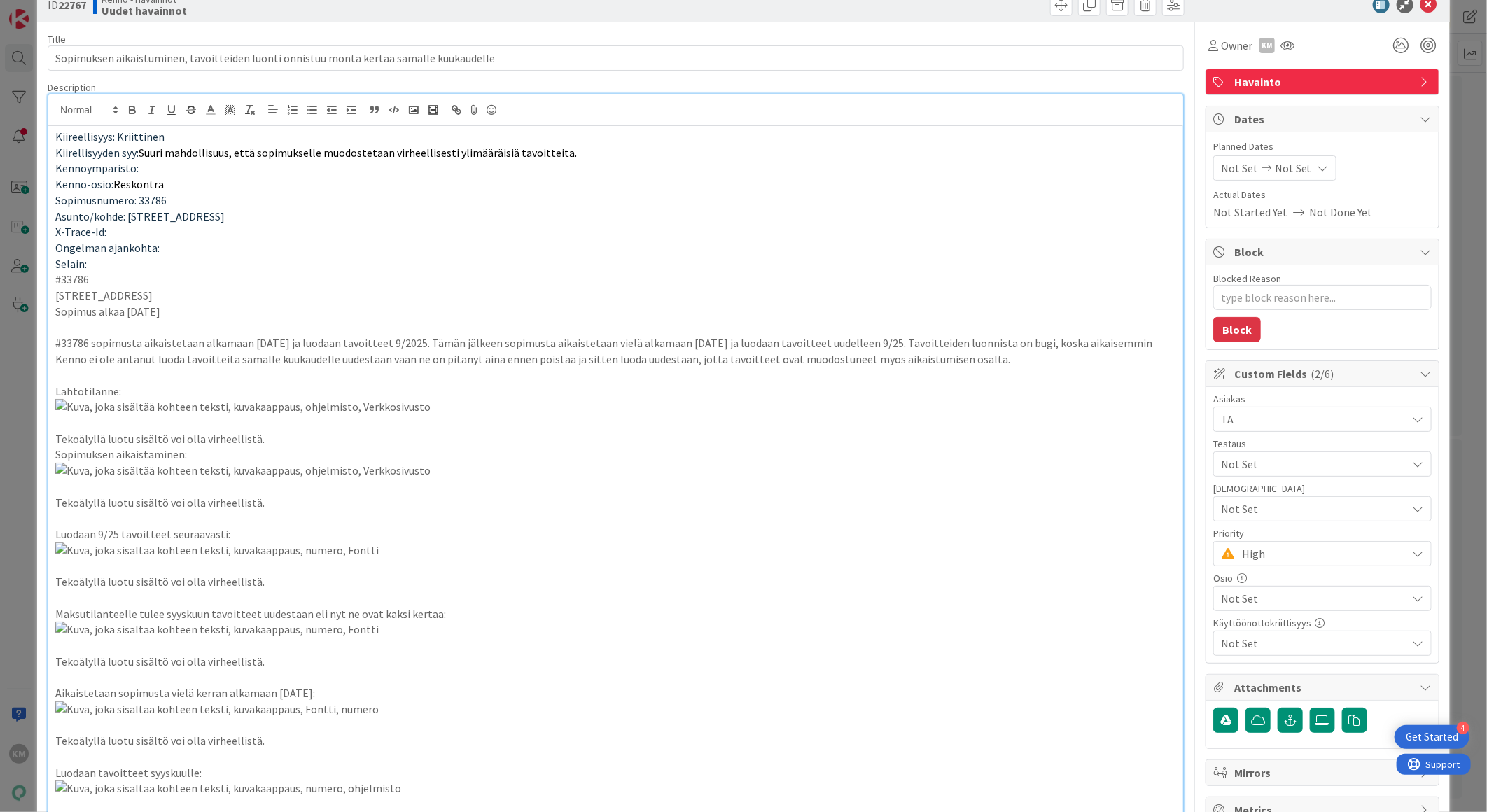
scroll to position [0, 0]
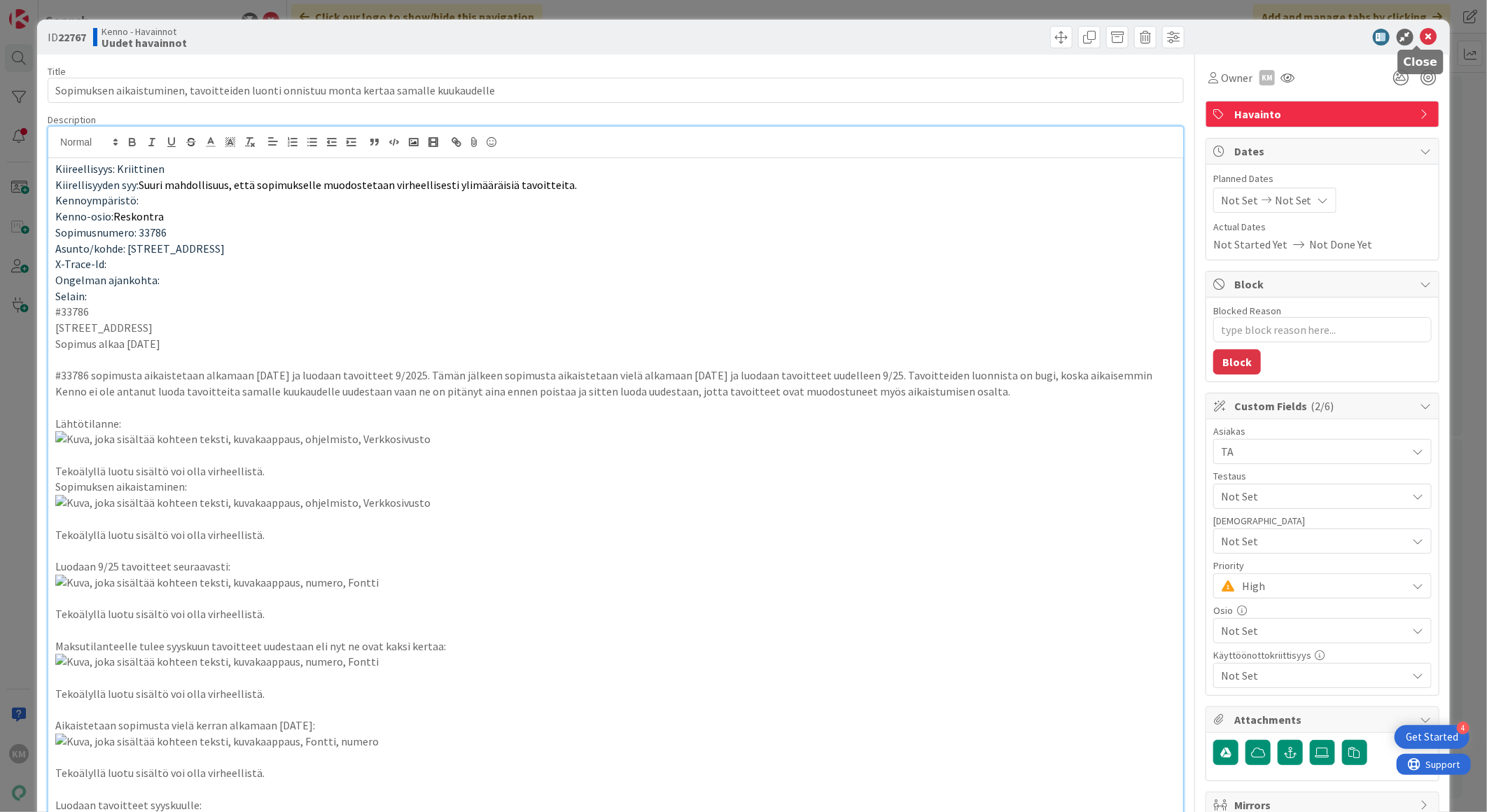
click at [1421, 42] on icon at bounding box center [1429, 37] width 17 height 17
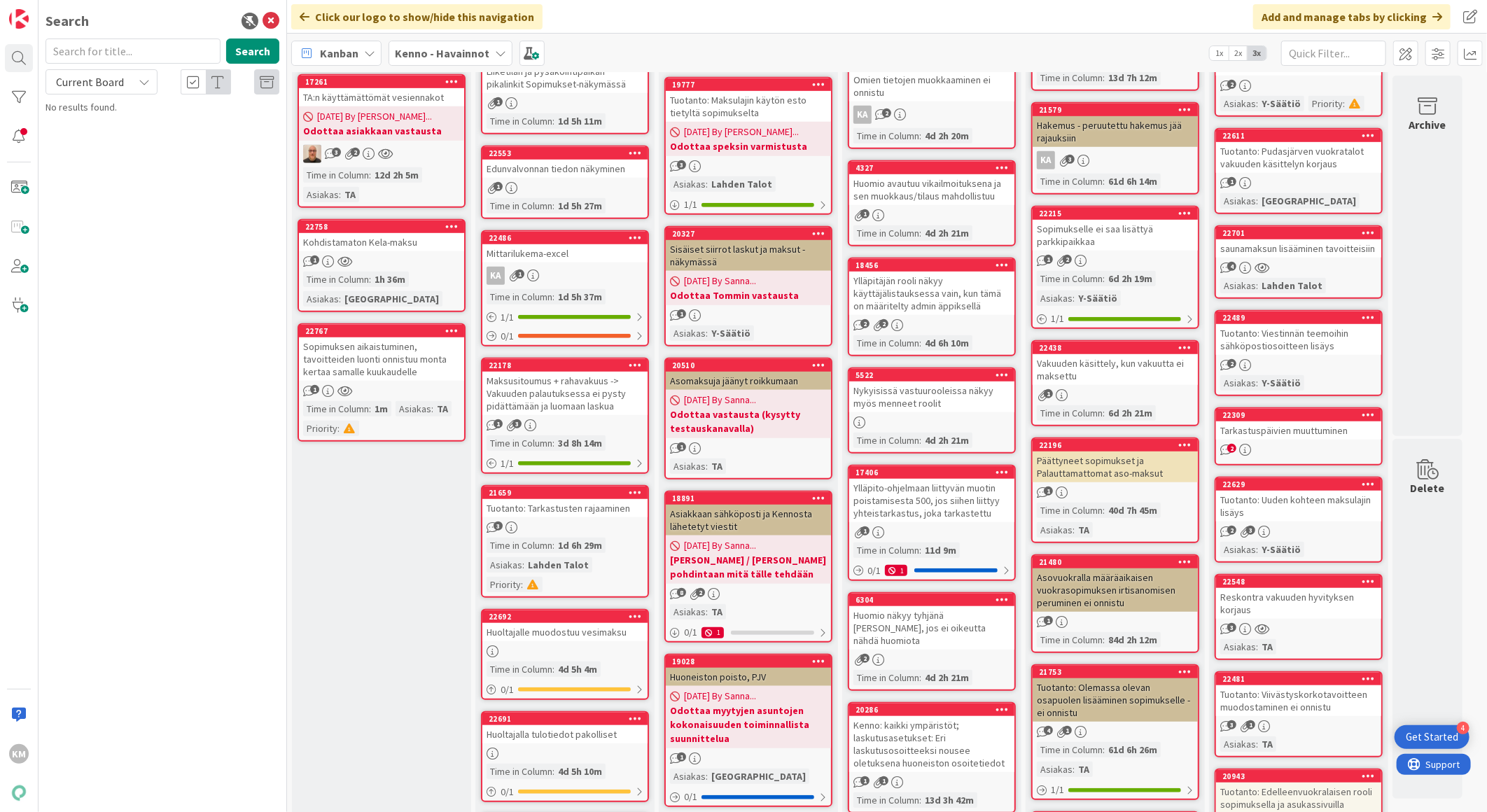
scroll to position [466, 0]
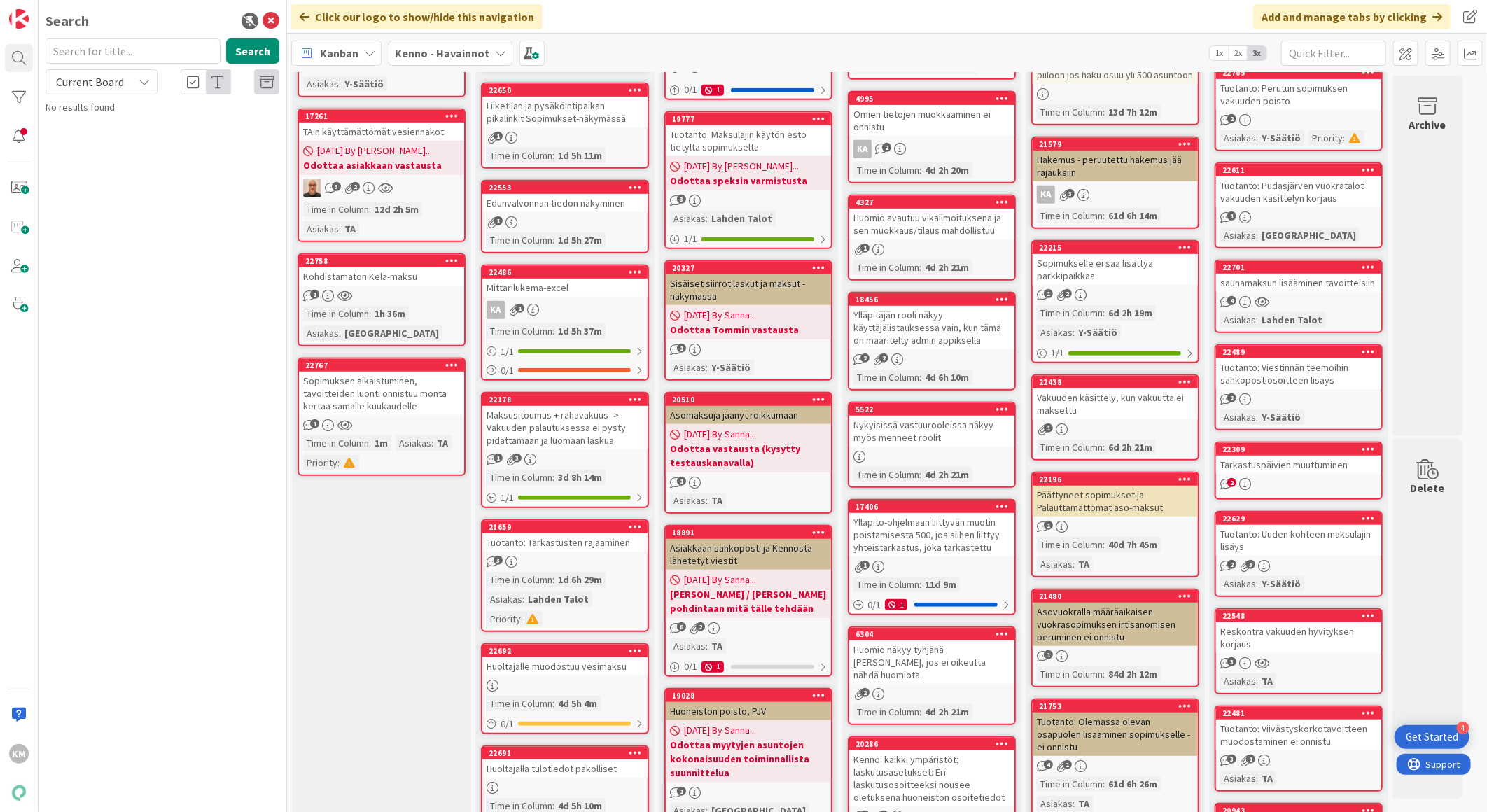
click at [393, 381] on div "Sopimuksen aikaistuminen, tavoitteiden luonti onnistuu monta kertaa samalle kuu…" at bounding box center [381, 393] width 165 height 43
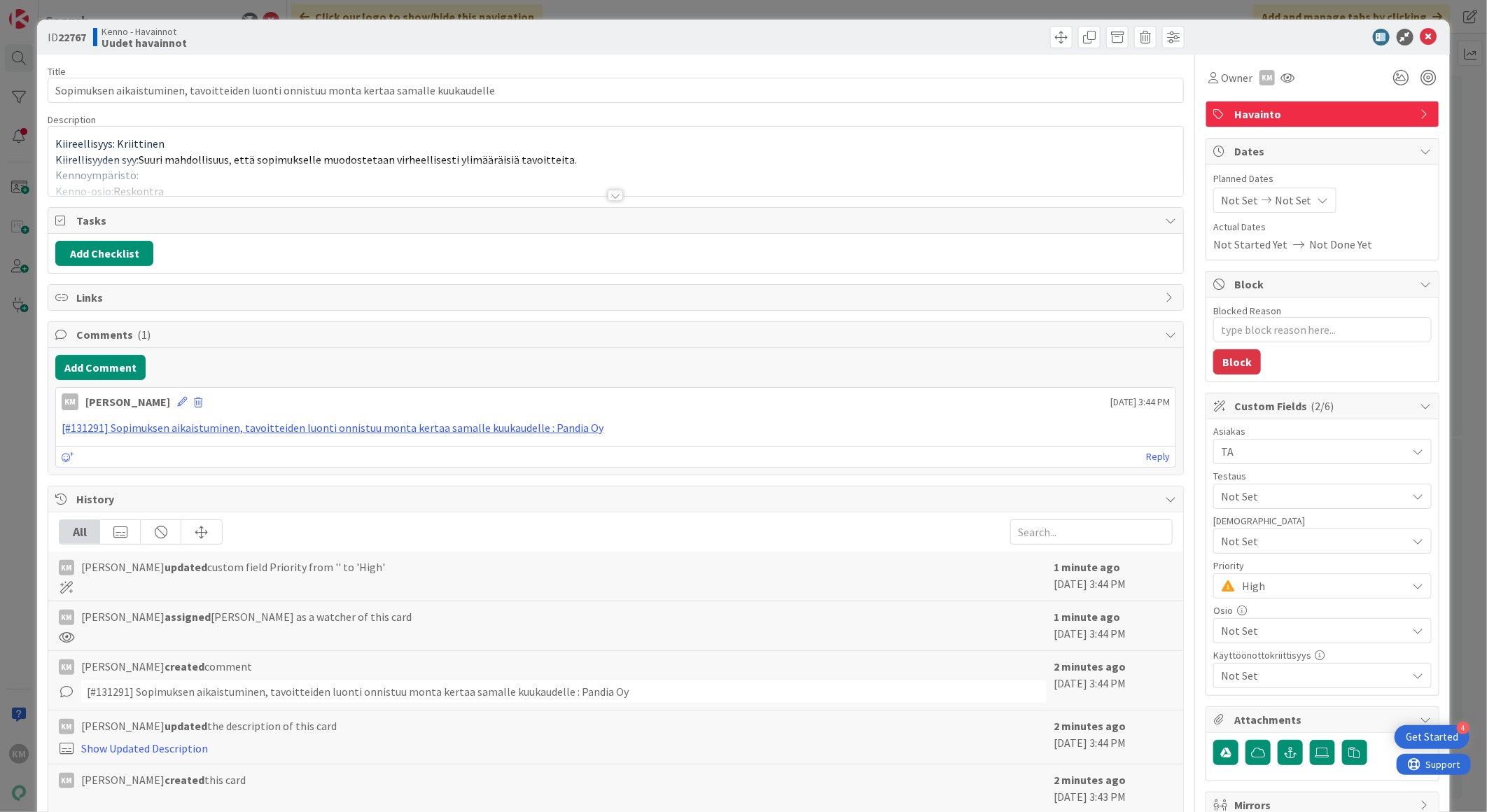
type textarea "x"
click at [79, 37] on b "22767" at bounding box center [72, 37] width 28 height 14
click at [79, 38] on b "22767" at bounding box center [72, 37] width 28 height 14
copy b "22767"
click at [1421, 32] on icon at bounding box center [1429, 37] width 17 height 17
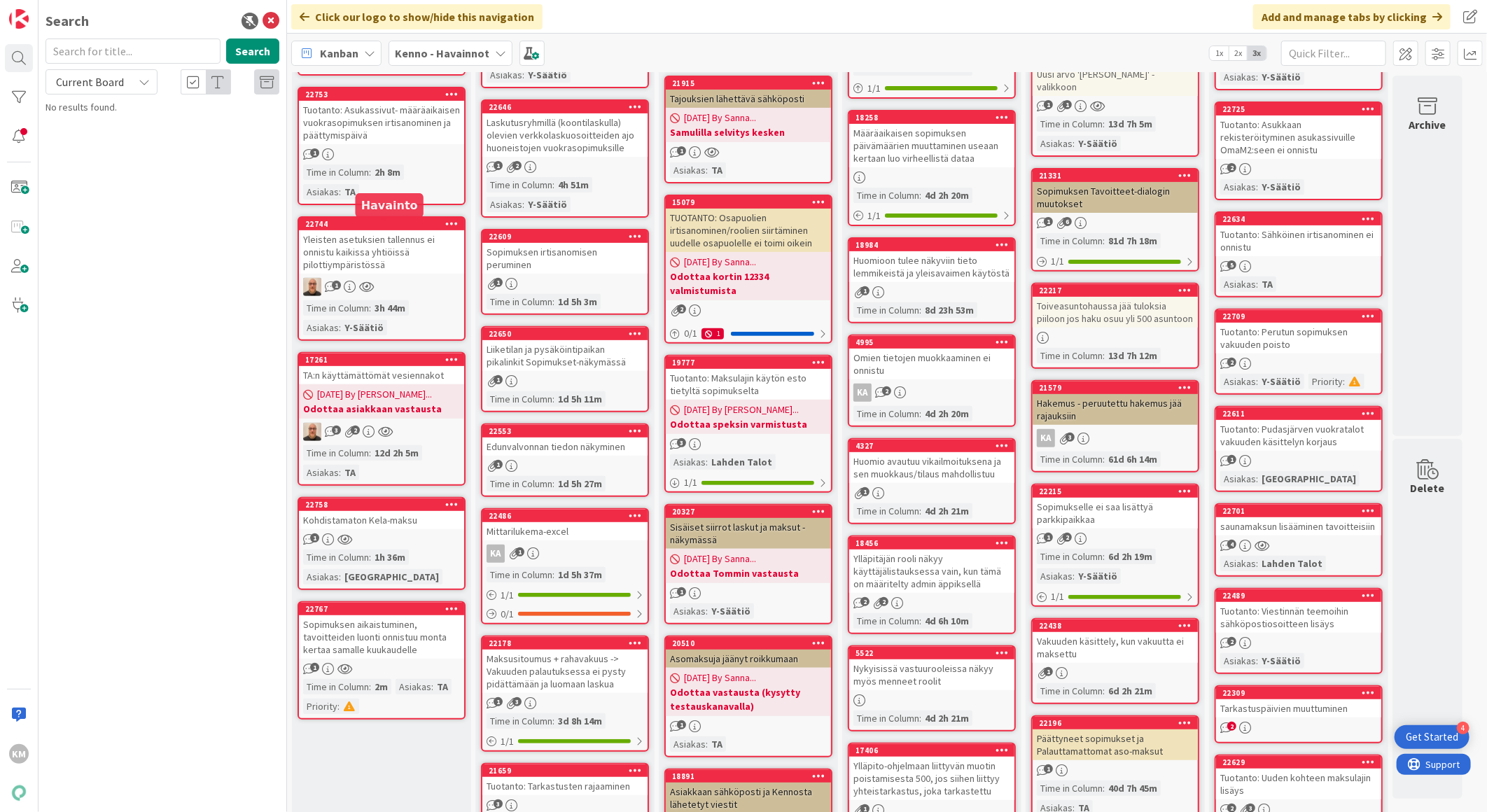
scroll to position [233, 0]
